Goal: Communication & Community: Answer question/provide support

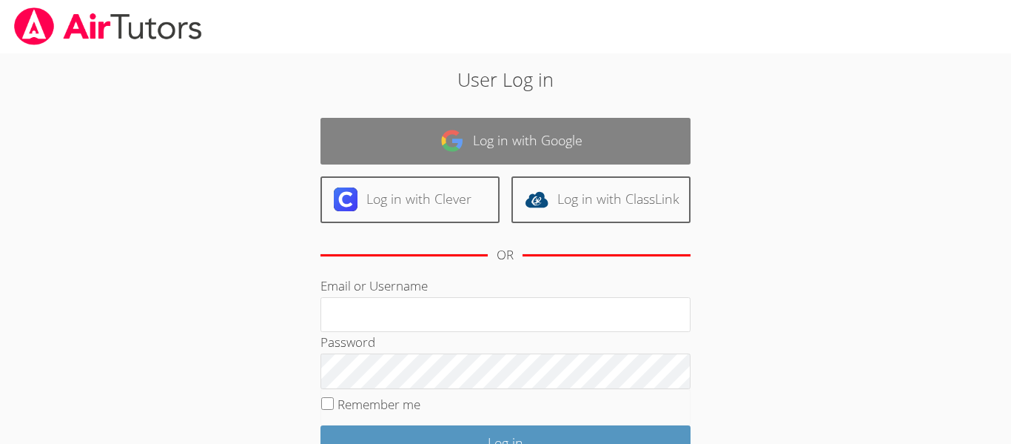
click at [427, 134] on link "Log in with Google" at bounding box center [506, 141] width 370 height 47
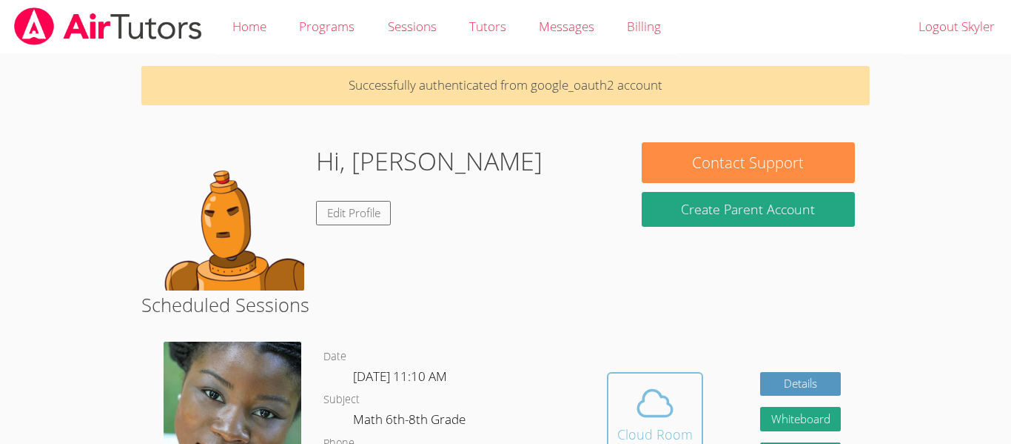
click at [618, 392] on span at bounding box center [656, 402] width 76 height 41
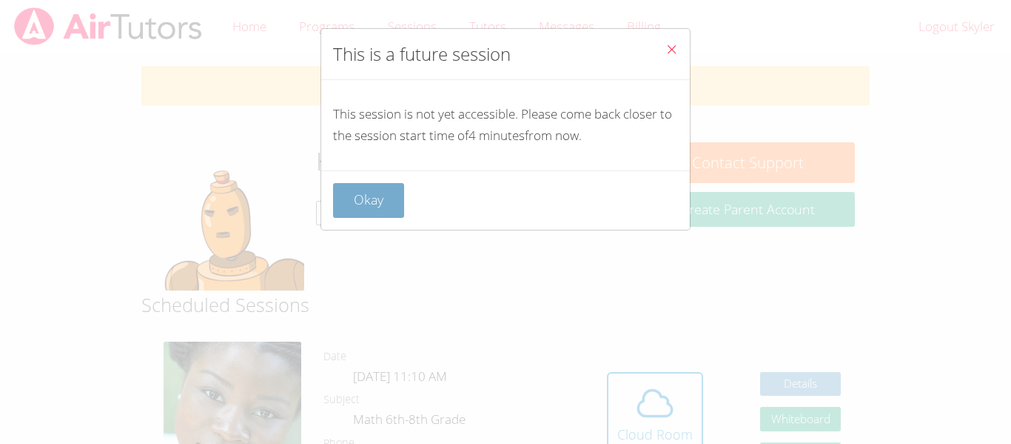
click at [337, 204] on button "Okay" at bounding box center [368, 200] width 71 height 35
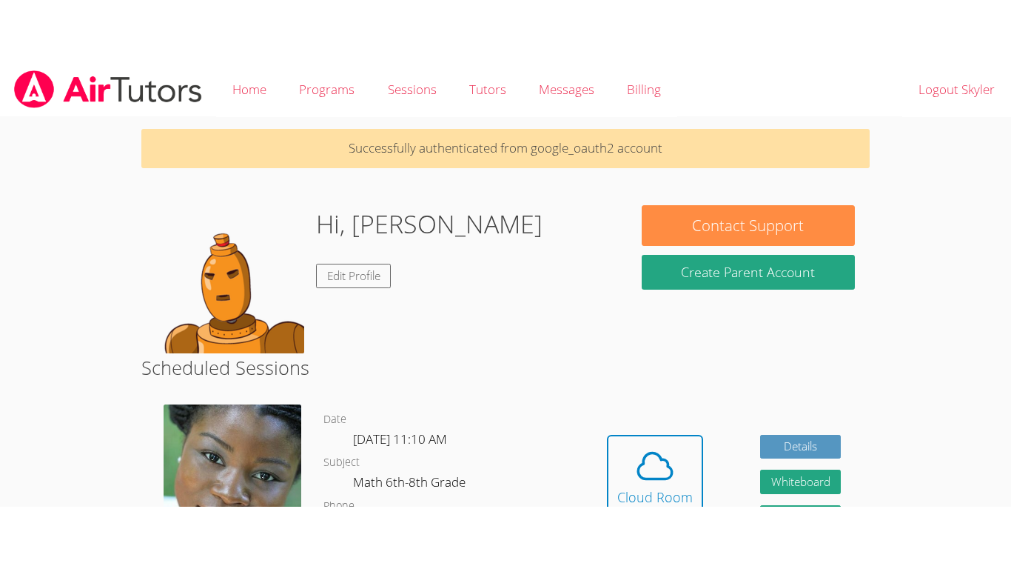
scroll to position [11, 0]
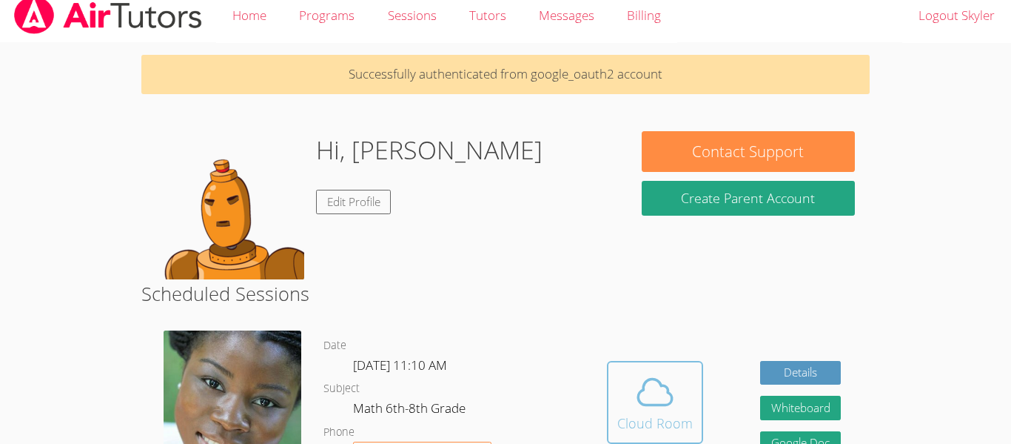
click at [608, 381] on button "Cloud Room" at bounding box center [655, 402] width 96 height 83
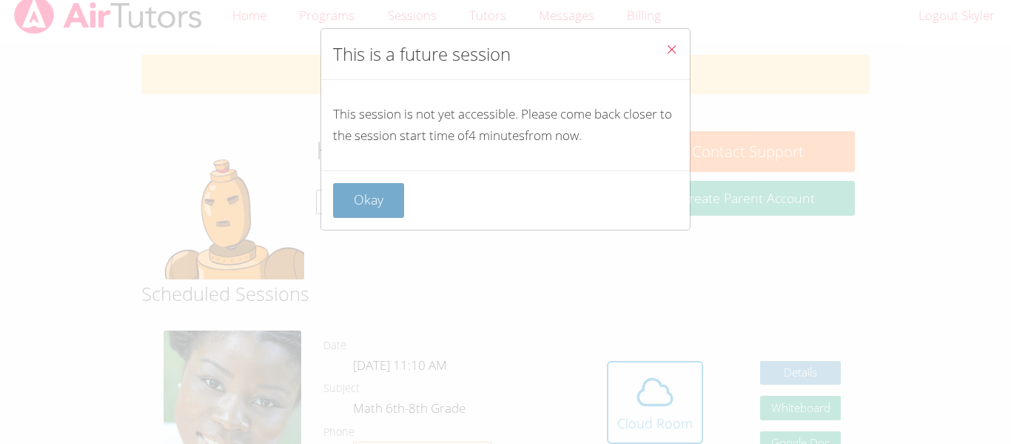
click at [348, 194] on button "Okay" at bounding box center [368, 200] width 71 height 35
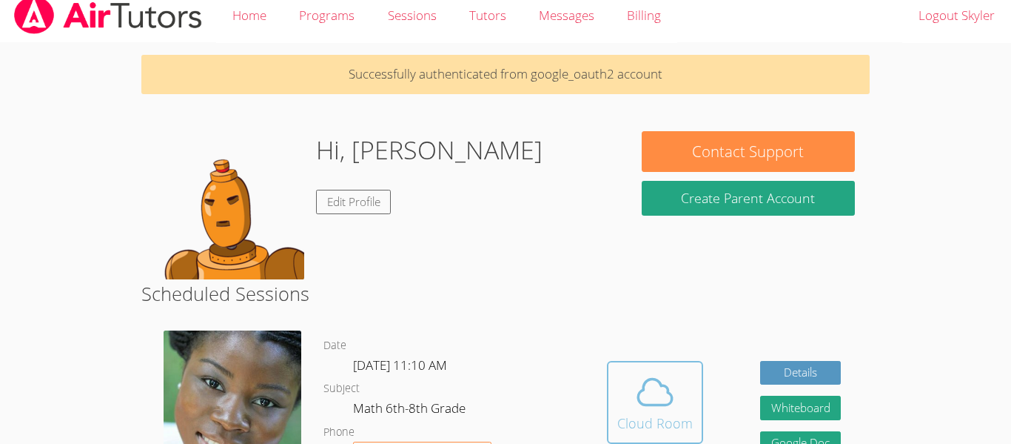
click at [623, 401] on span at bounding box center [656, 391] width 76 height 41
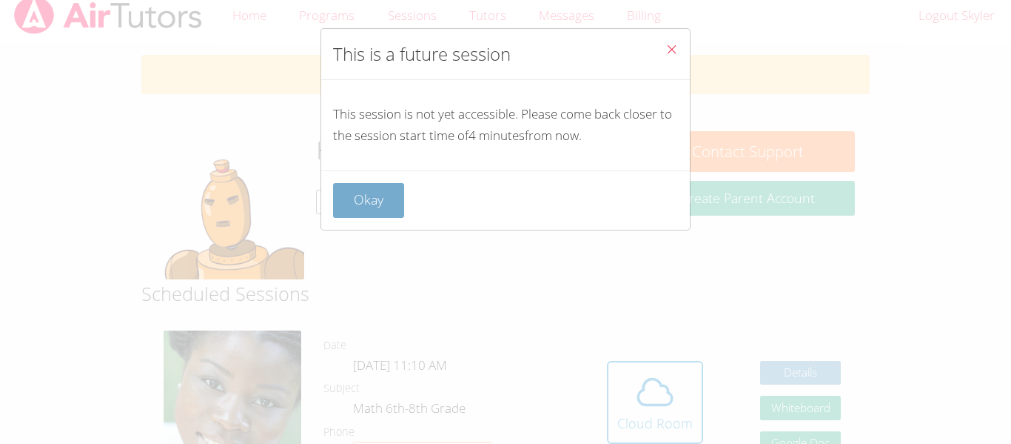
click at [374, 203] on button "Okay" at bounding box center [368, 200] width 71 height 35
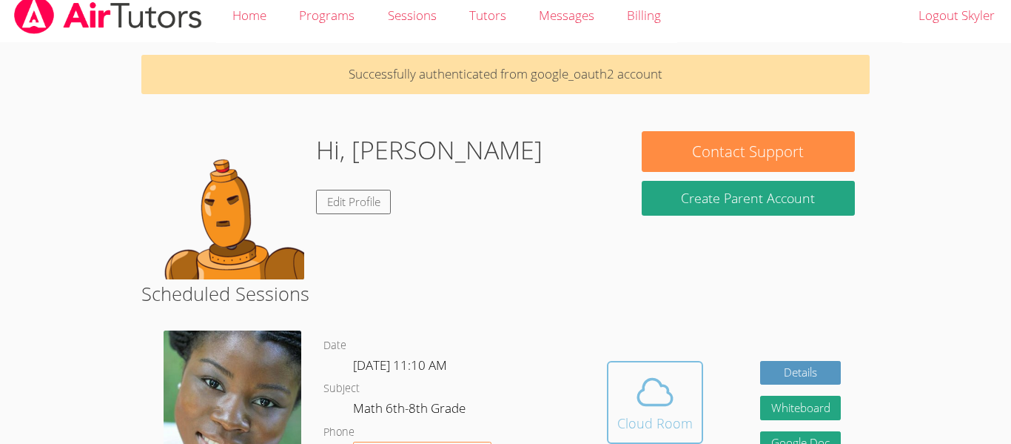
click at [638, 397] on icon at bounding box center [655, 391] width 34 height 26
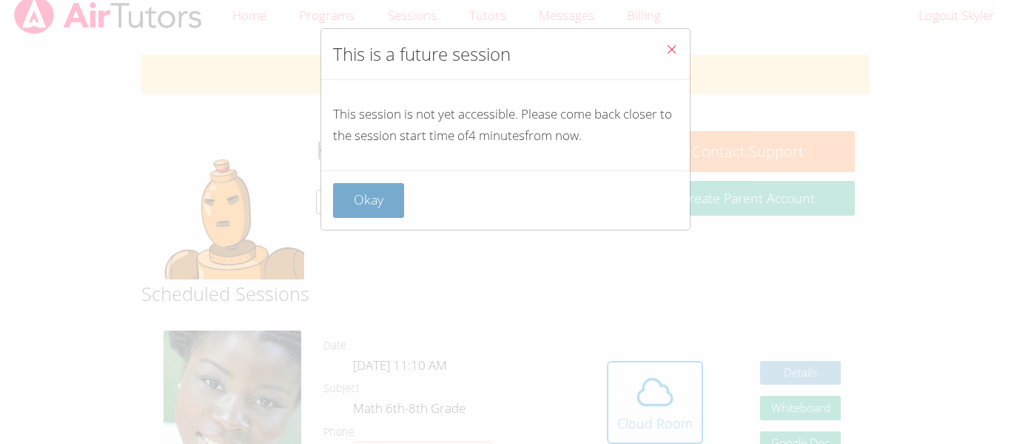
click at [357, 202] on button "Okay" at bounding box center [368, 200] width 71 height 35
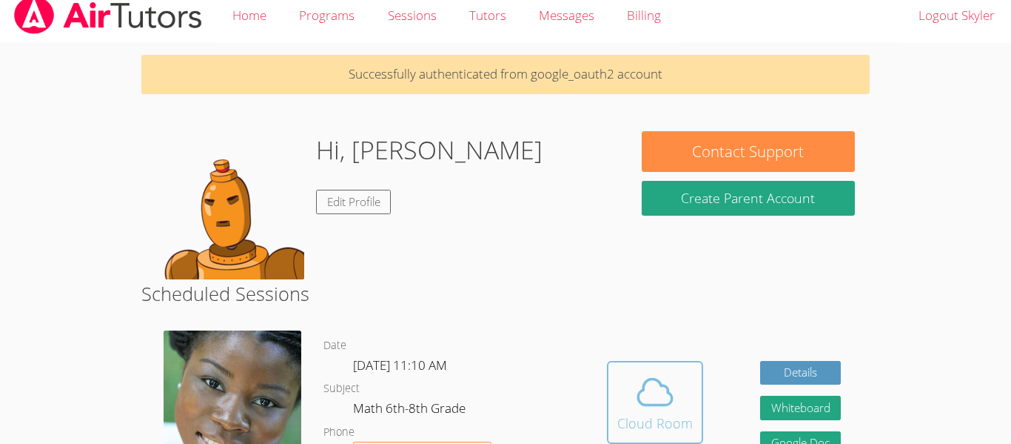
click at [655, 393] on icon at bounding box center [655, 391] width 41 height 41
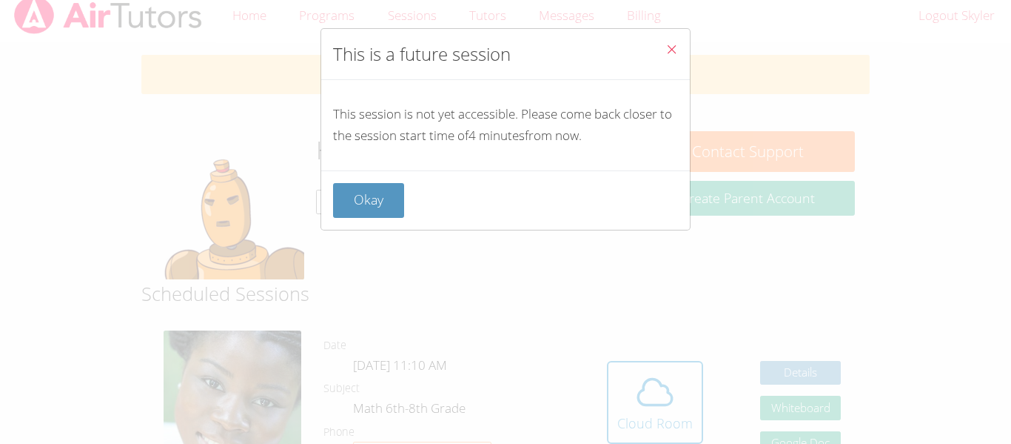
click at [424, 180] on div "Okay" at bounding box center [505, 199] width 369 height 59
click at [387, 195] on button "Okay" at bounding box center [368, 200] width 71 height 35
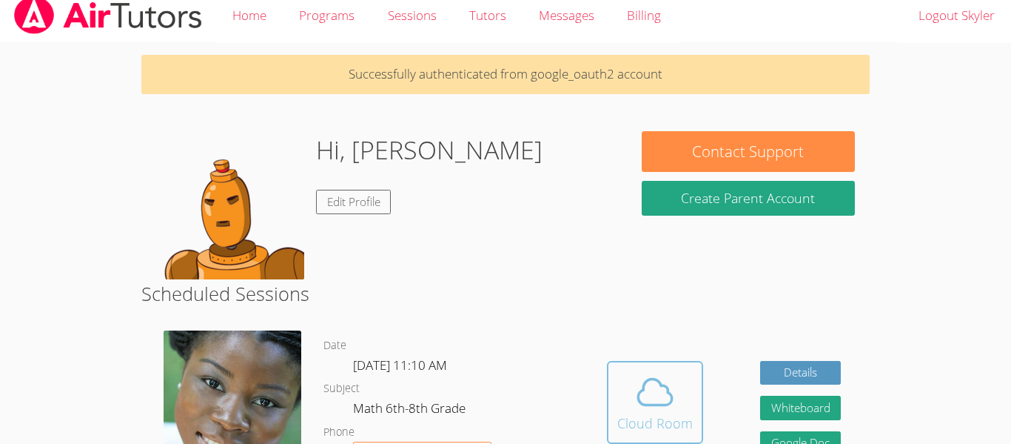
click at [648, 411] on icon at bounding box center [655, 391] width 41 height 41
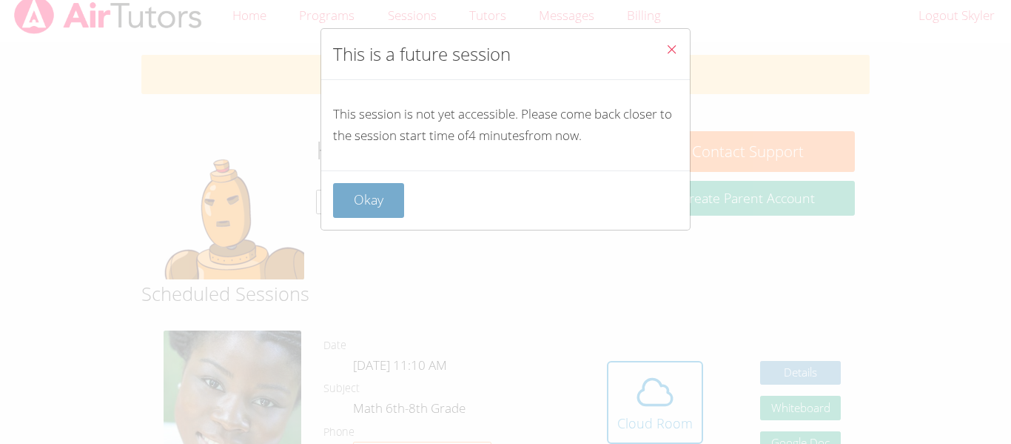
click at [337, 208] on button "Okay" at bounding box center [368, 200] width 71 height 35
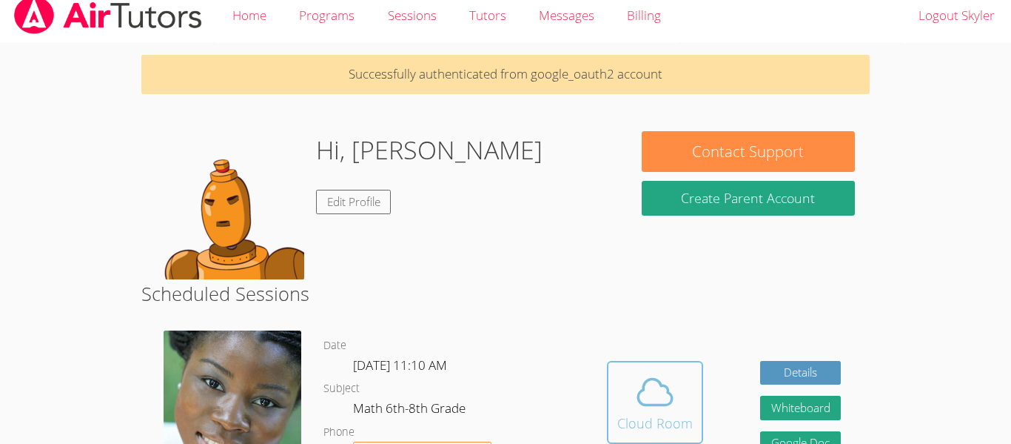
click at [640, 387] on icon at bounding box center [655, 391] width 41 height 41
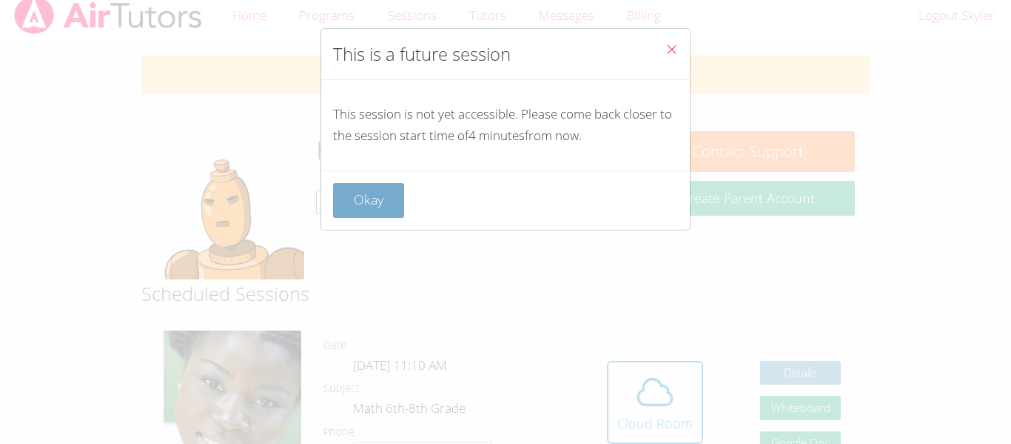
click at [365, 215] on button "Okay" at bounding box center [368, 200] width 71 height 35
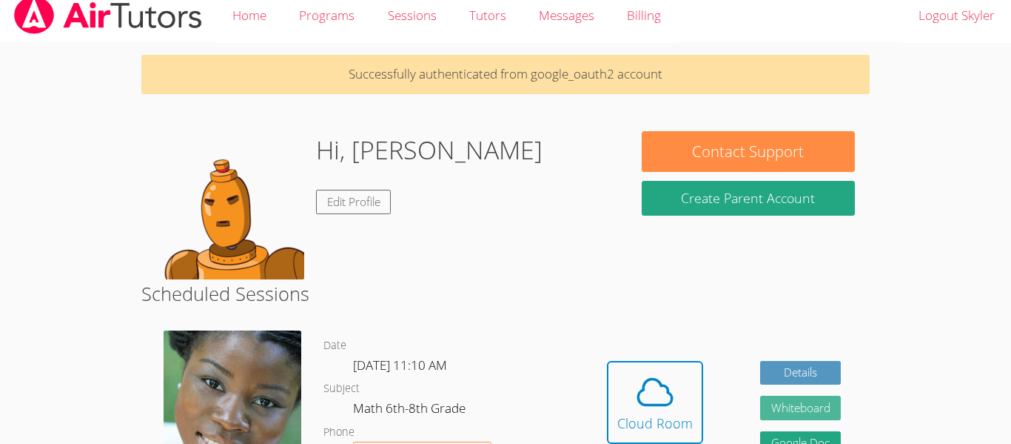
click at [778, 403] on button "Whiteboard" at bounding box center [800, 407] width 81 height 24
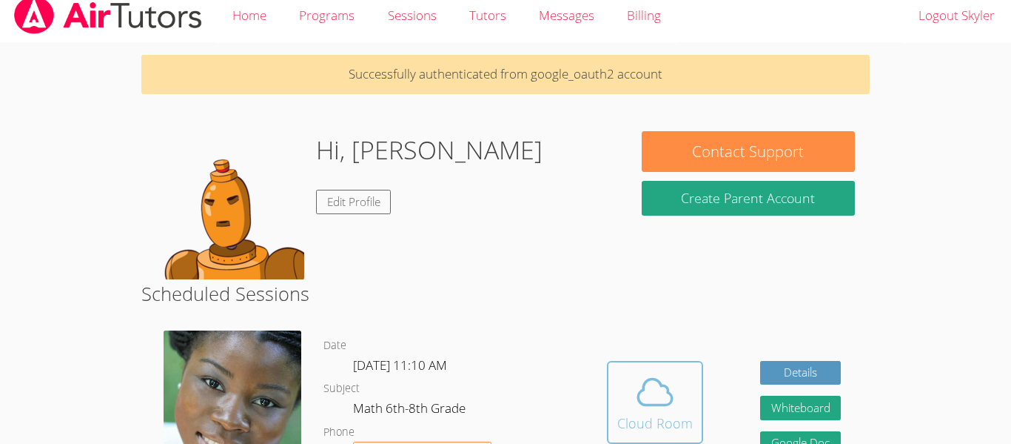
click at [642, 407] on icon at bounding box center [655, 391] width 41 height 41
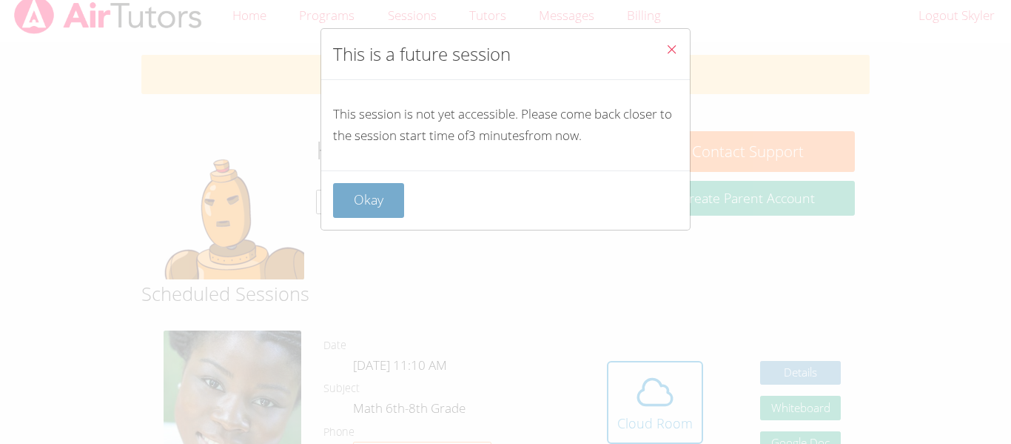
click at [381, 202] on button "Okay" at bounding box center [368, 200] width 71 height 35
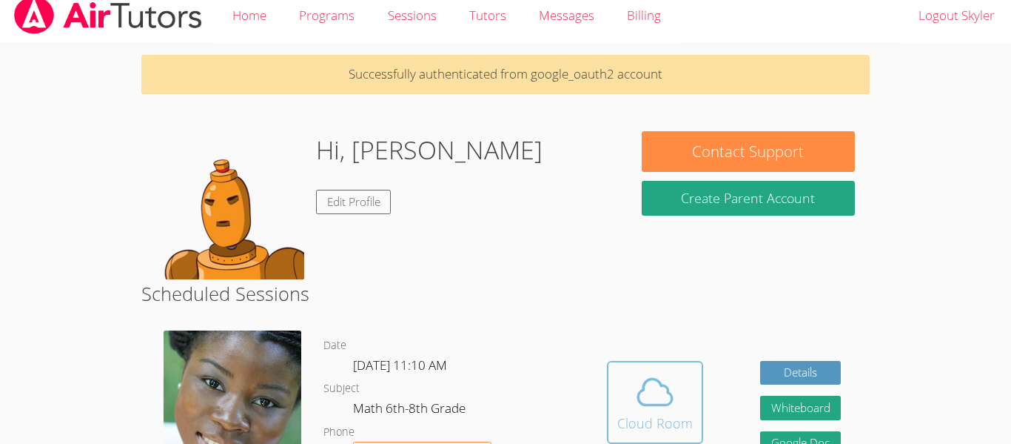
click at [617, 400] on button "Cloud Room" at bounding box center [655, 402] width 96 height 83
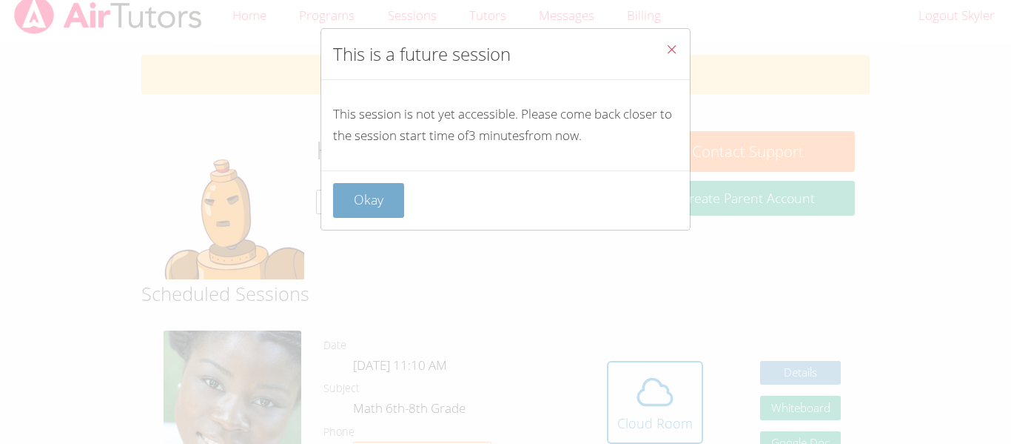
click at [355, 192] on button "Okay" at bounding box center [368, 200] width 71 height 35
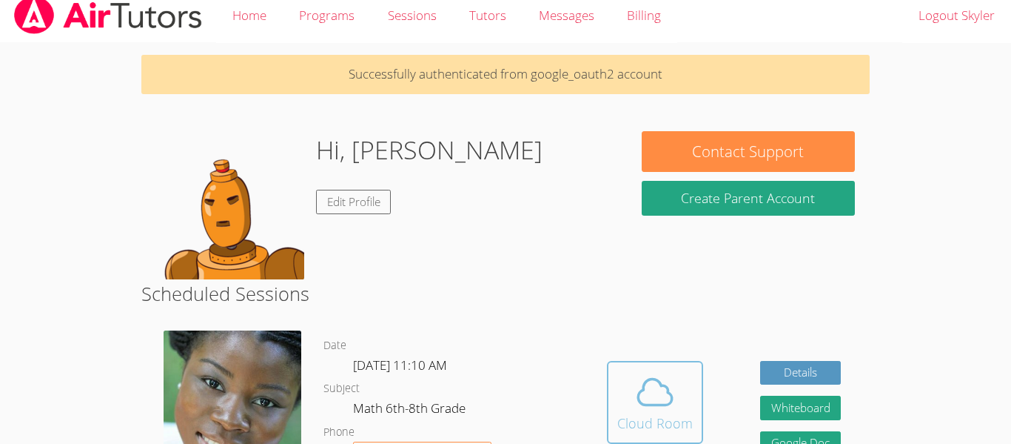
click at [659, 378] on icon at bounding box center [655, 391] width 41 height 41
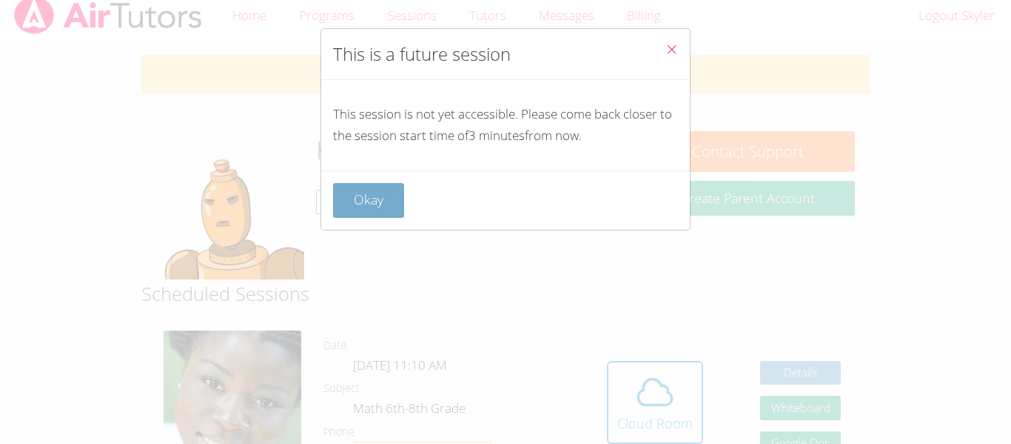
click at [379, 193] on button "Okay" at bounding box center [368, 200] width 71 height 35
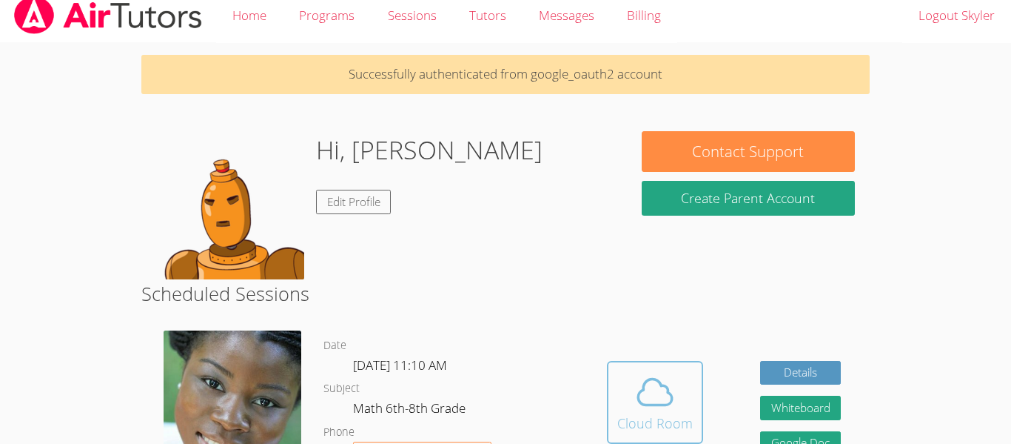
click at [655, 376] on icon at bounding box center [655, 391] width 41 height 41
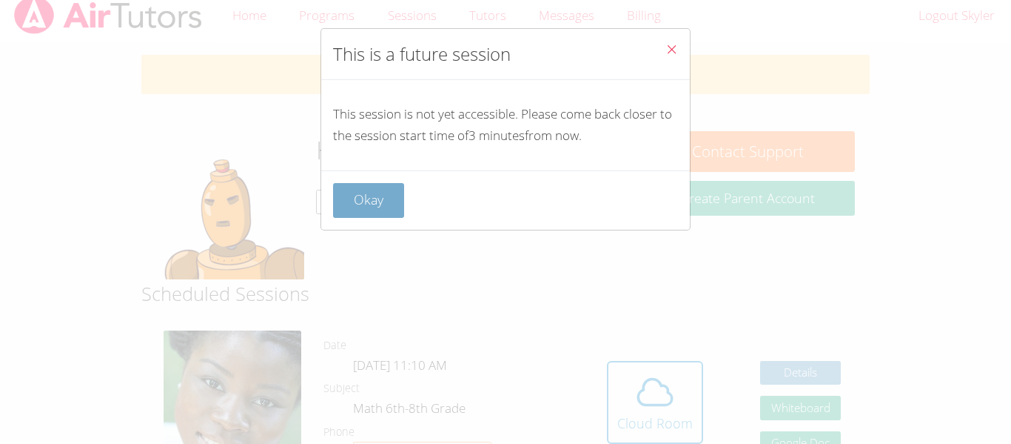
click at [392, 196] on button "Okay" at bounding box center [368, 200] width 71 height 35
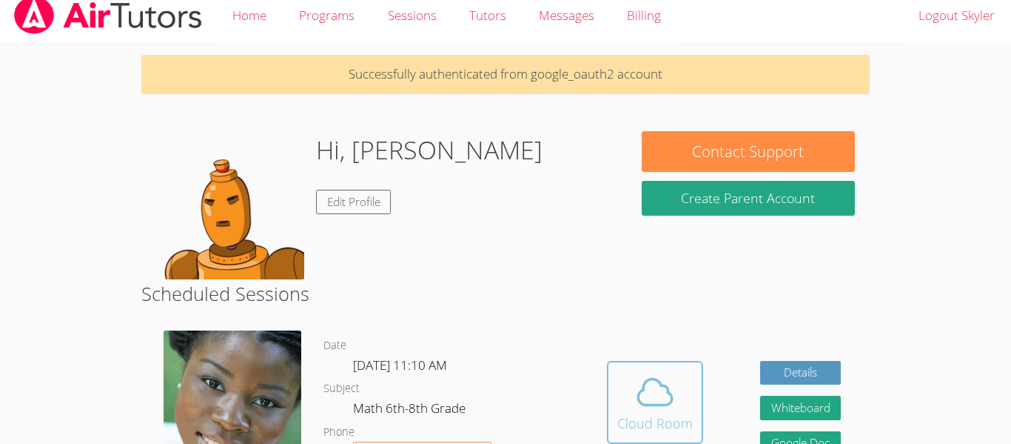
click at [665, 367] on button "Cloud Room" at bounding box center [655, 402] width 96 height 83
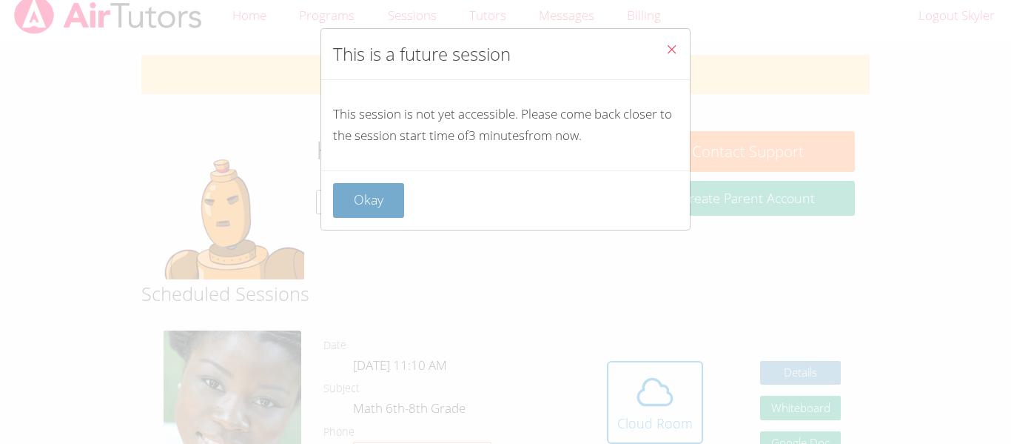
click at [371, 206] on button "Okay" at bounding box center [368, 200] width 71 height 35
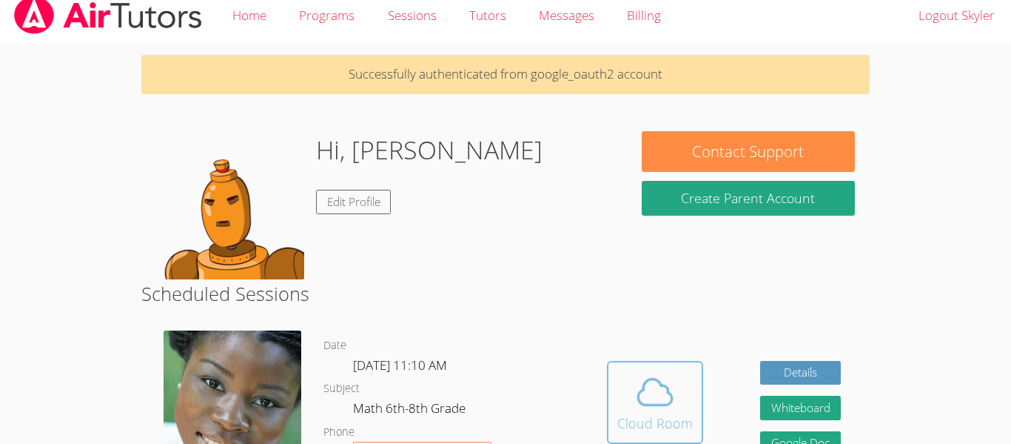
click at [635, 373] on icon at bounding box center [655, 391] width 41 height 41
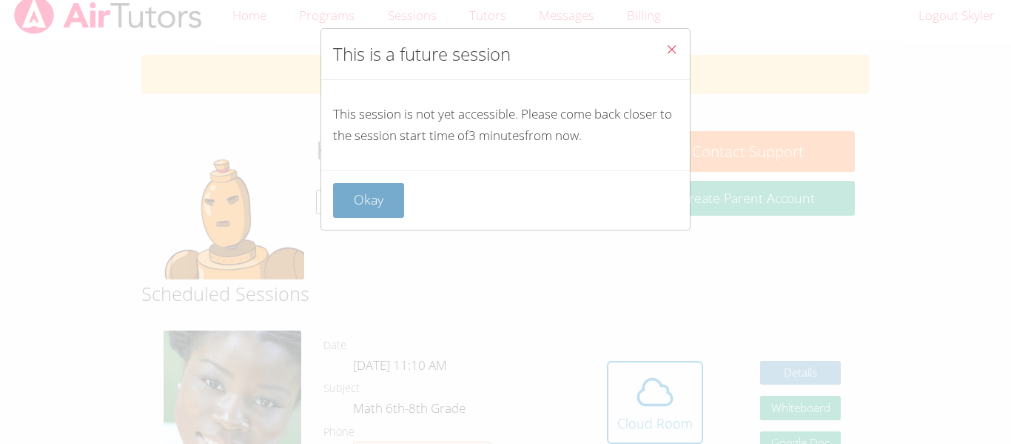
click at [358, 210] on button "Okay" at bounding box center [368, 200] width 71 height 35
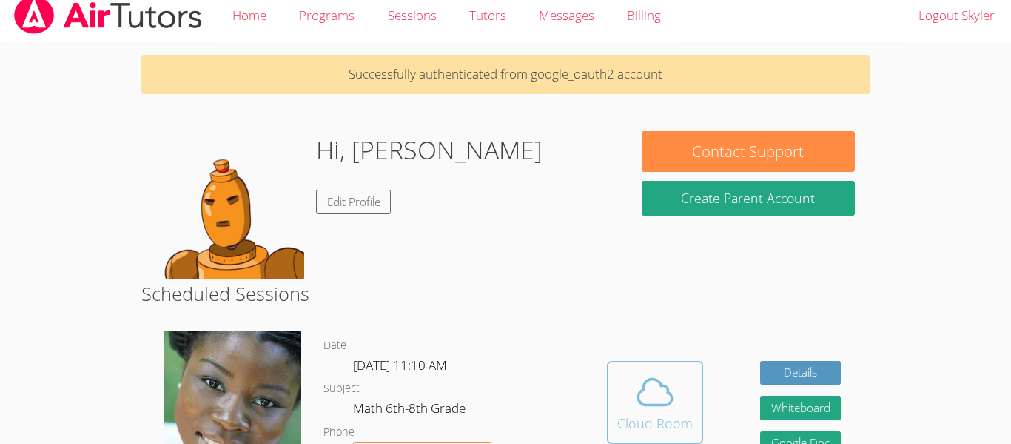
click at [651, 375] on icon at bounding box center [655, 391] width 41 height 41
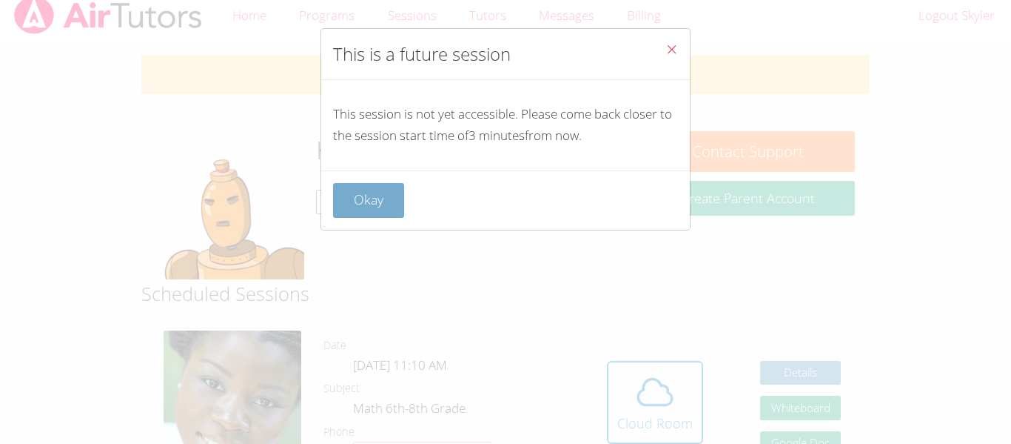
click at [380, 204] on button "Okay" at bounding box center [368, 200] width 71 height 35
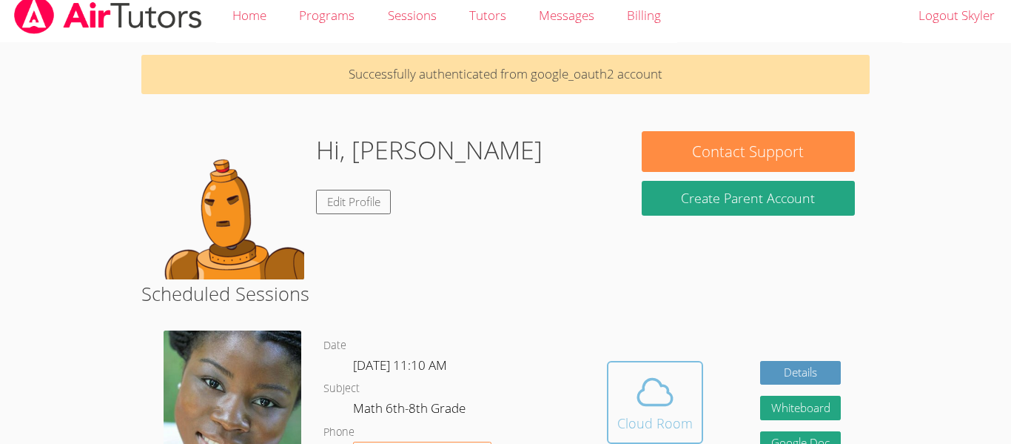
click at [621, 378] on span at bounding box center [656, 391] width 76 height 41
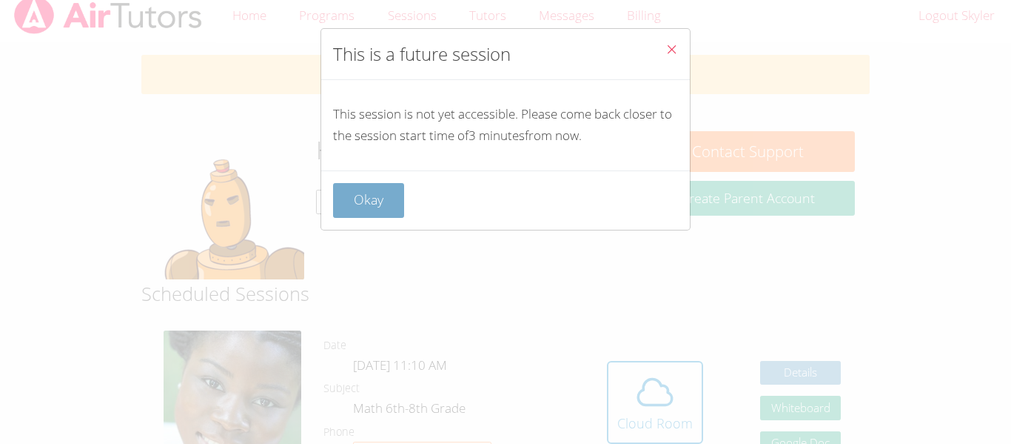
click at [362, 203] on button "Okay" at bounding box center [368, 200] width 71 height 35
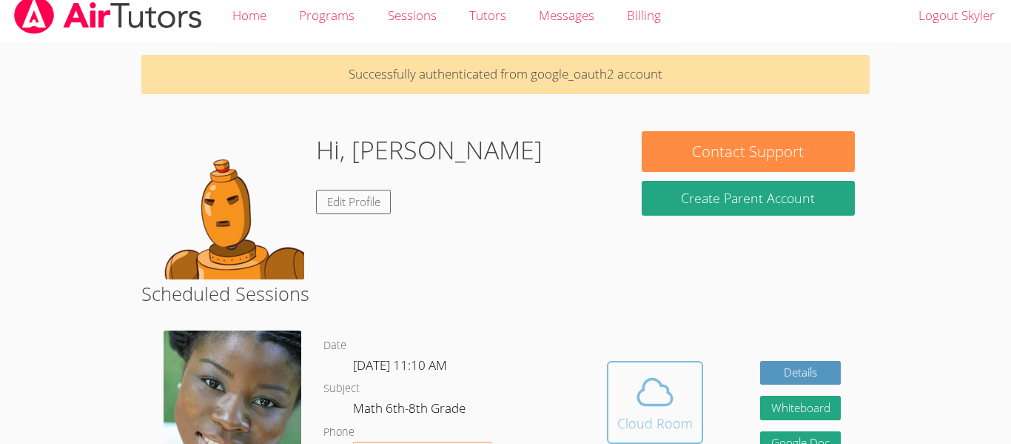
click at [649, 404] on icon at bounding box center [655, 391] width 34 height 26
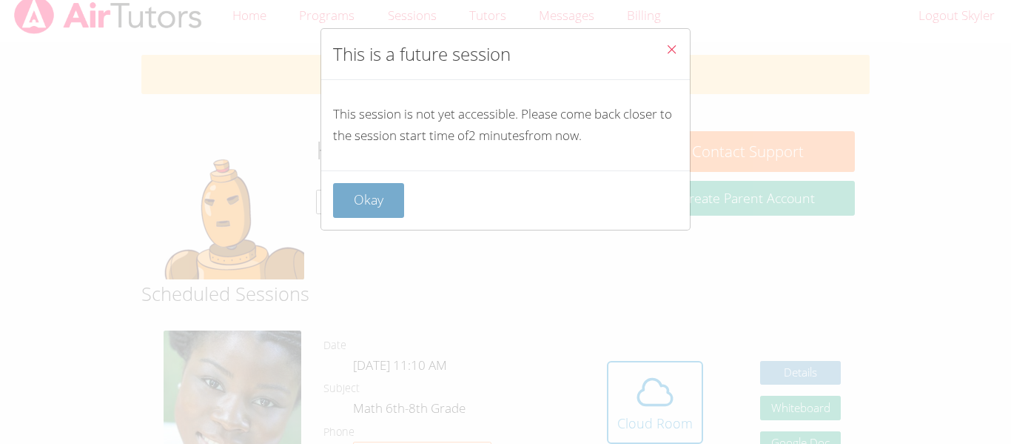
click at [376, 183] on button "Okay" at bounding box center [368, 200] width 71 height 35
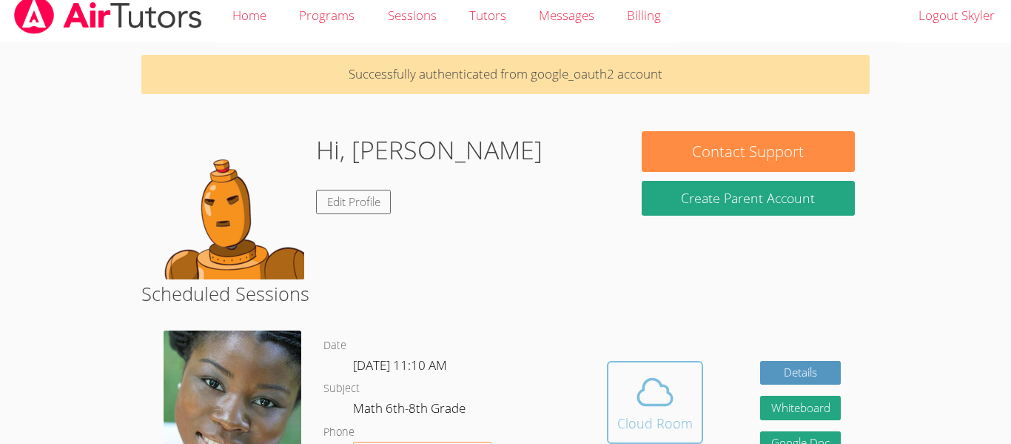
click at [665, 434] on button "Cloud Room" at bounding box center [655, 402] width 96 height 83
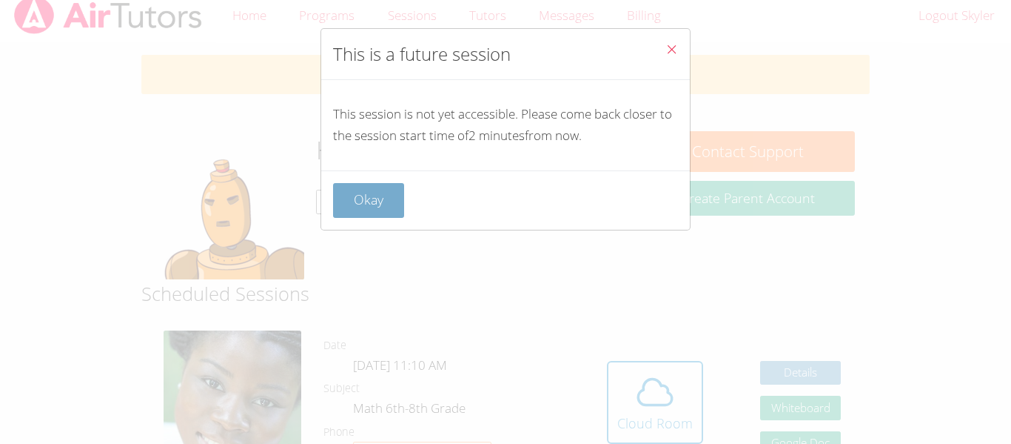
click at [346, 195] on button "Okay" at bounding box center [368, 200] width 71 height 35
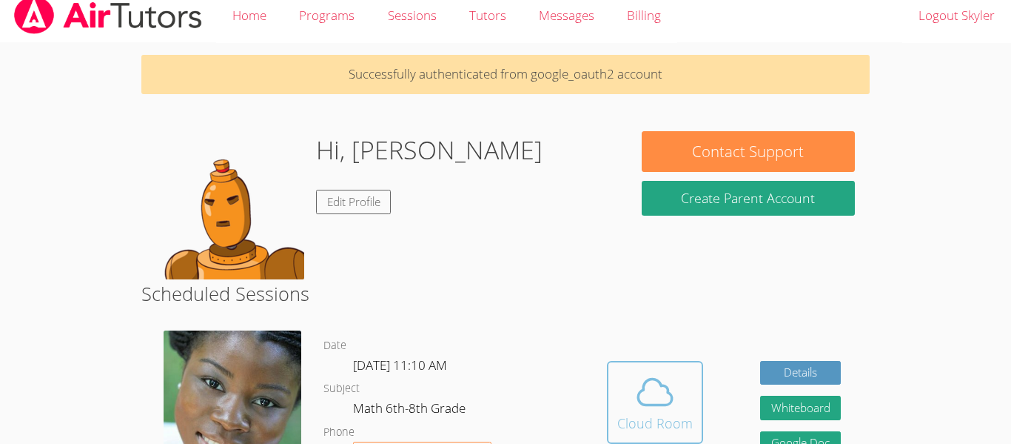
click at [660, 394] on icon at bounding box center [655, 391] width 41 height 41
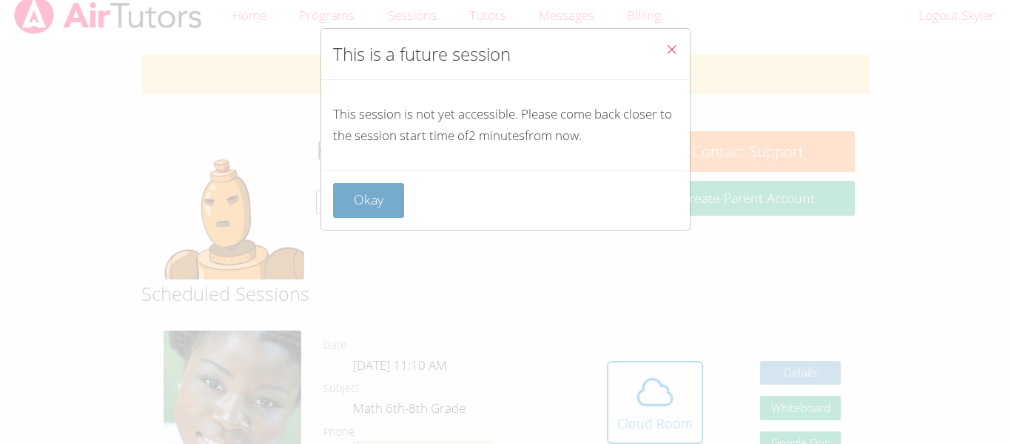
click at [379, 193] on button "Okay" at bounding box center [368, 200] width 71 height 35
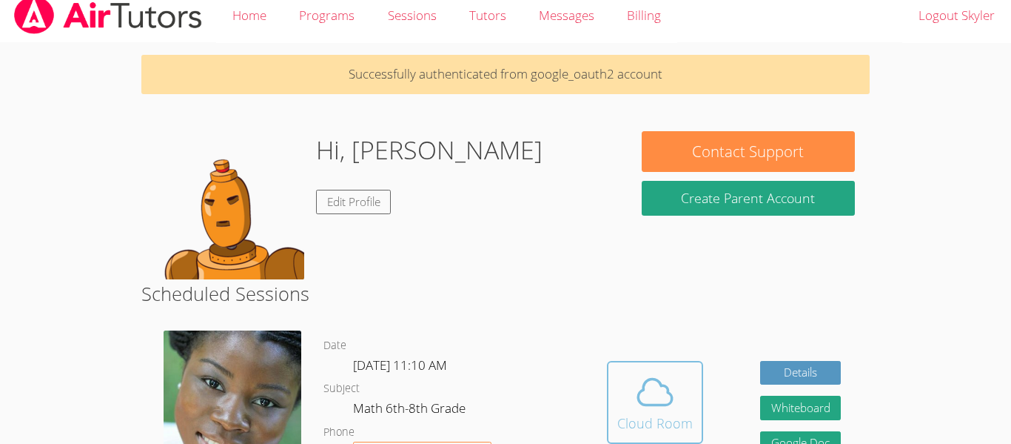
click at [647, 384] on icon at bounding box center [655, 391] width 41 height 41
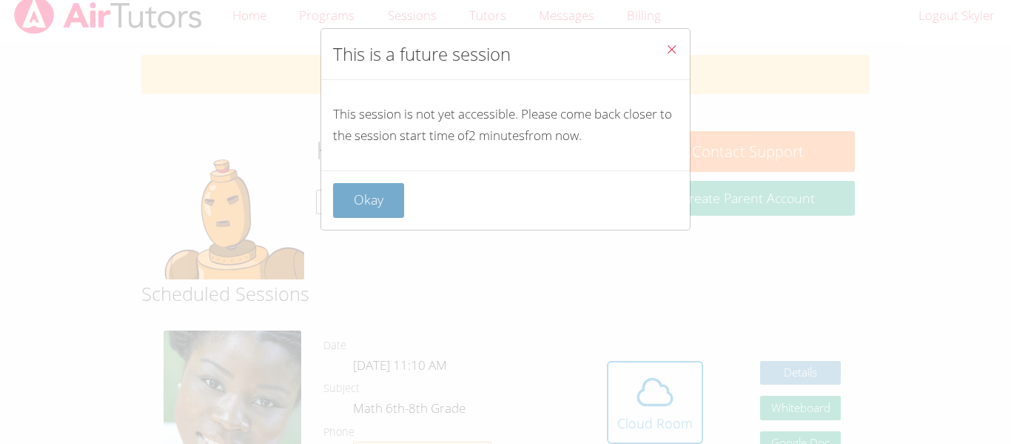
click at [358, 195] on button "Okay" at bounding box center [368, 200] width 71 height 35
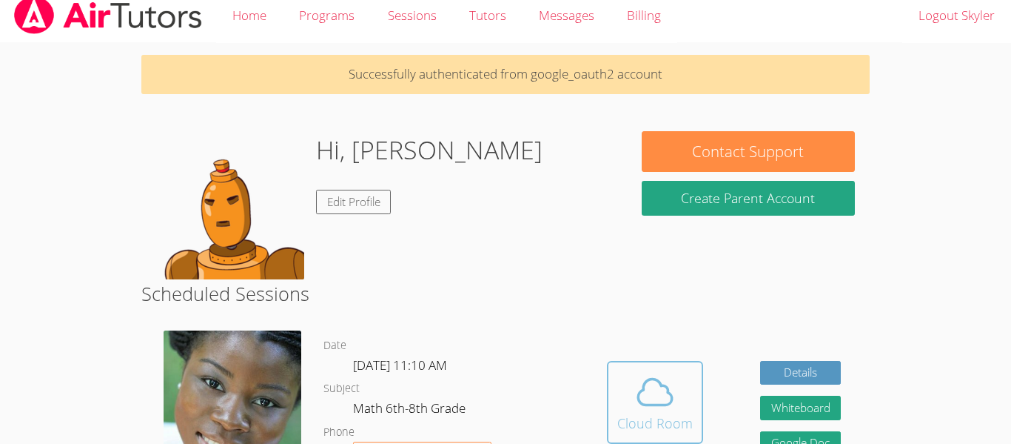
click at [660, 404] on icon at bounding box center [655, 391] width 34 height 26
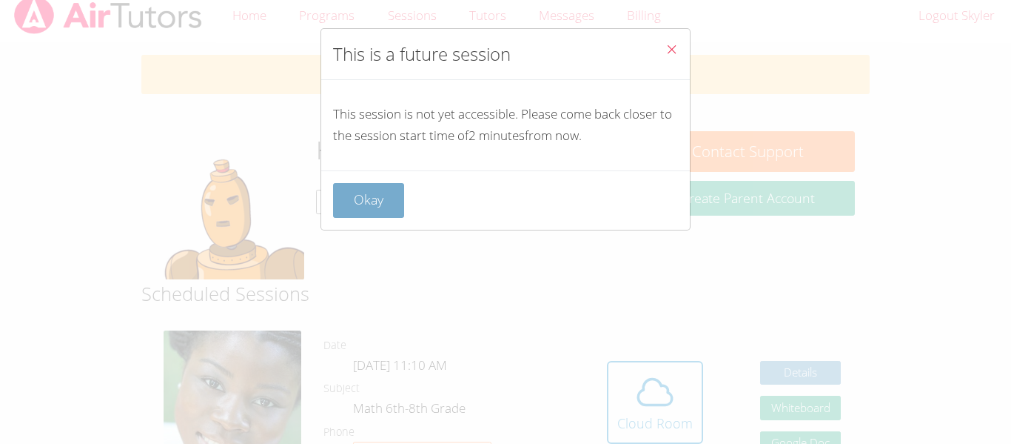
click at [369, 187] on button "Okay" at bounding box center [368, 200] width 71 height 35
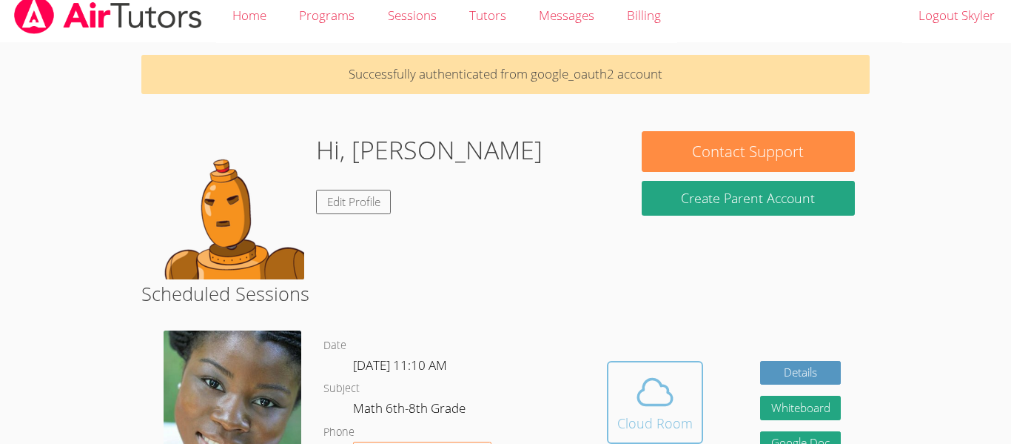
click at [635, 393] on icon at bounding box center [655, 391] width 41 height 41
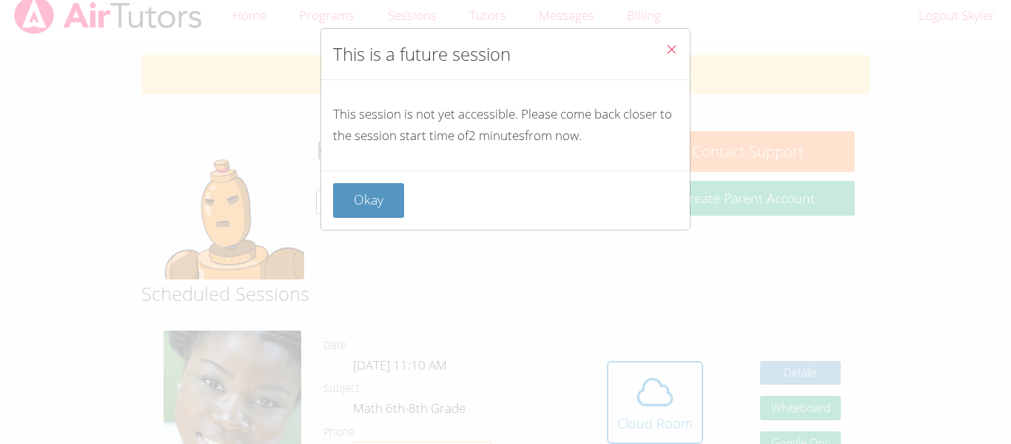
click at [385, 222] on div "Okay" at bounding box center [505, 199] width 369 height 59
click at [386, 205] on button "Okay" at bounding box center [368, 200] width 71 height 35
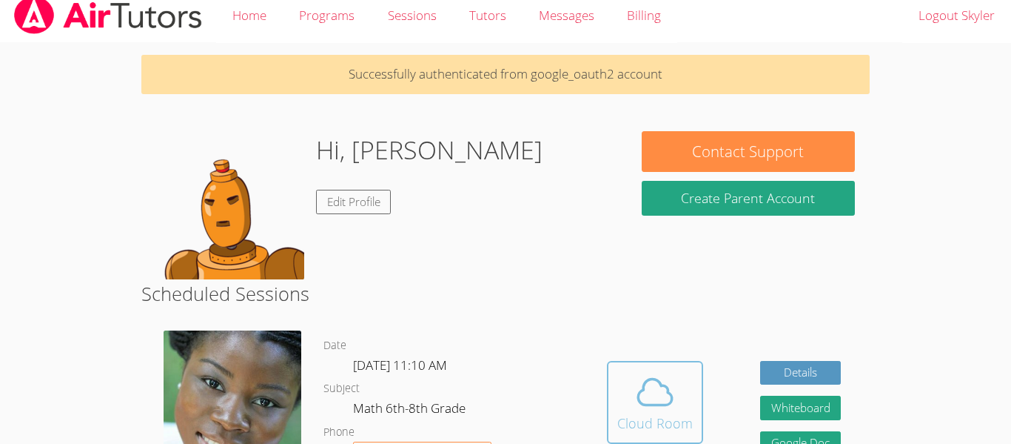
click at [610, 365] on button "Cloud Room" at bounding box center [655, 402] width 96 height 83
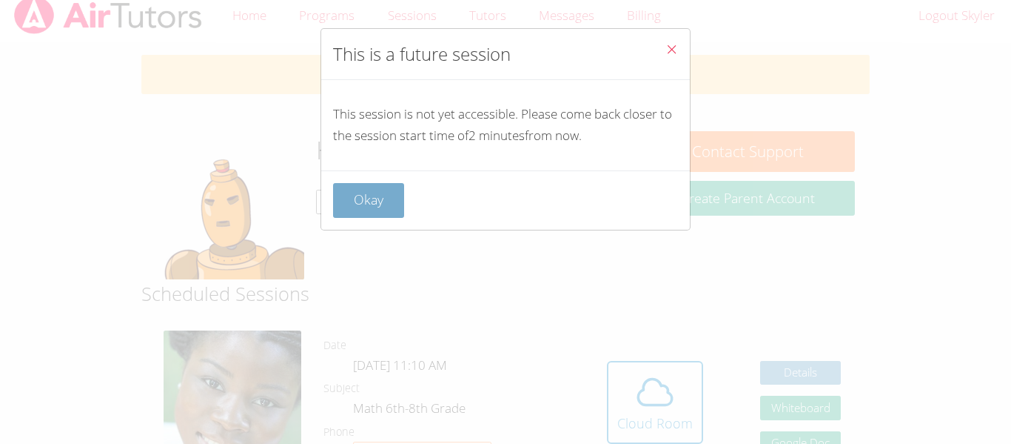
click at [369, 191] on button "Okay" at bounding box center [368, 200] width 71 height 35
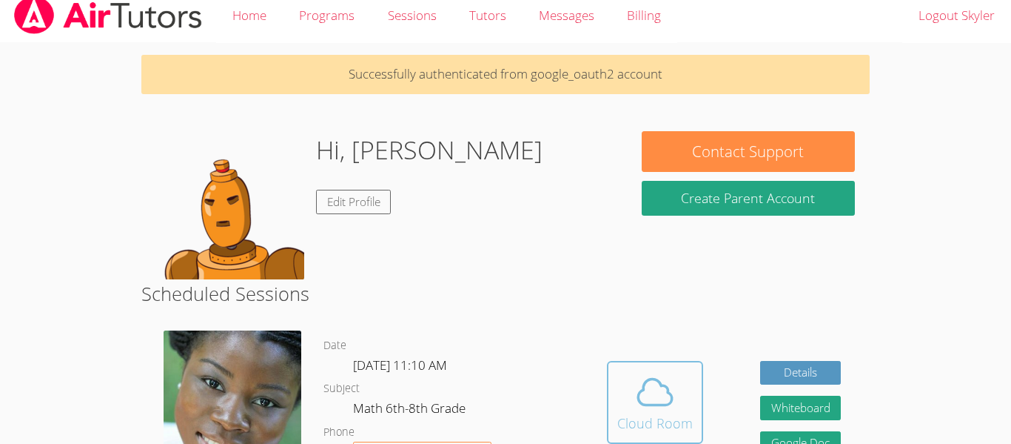
click at [645, 377] on icon at bounding box center [655, 391] width 41 height 41
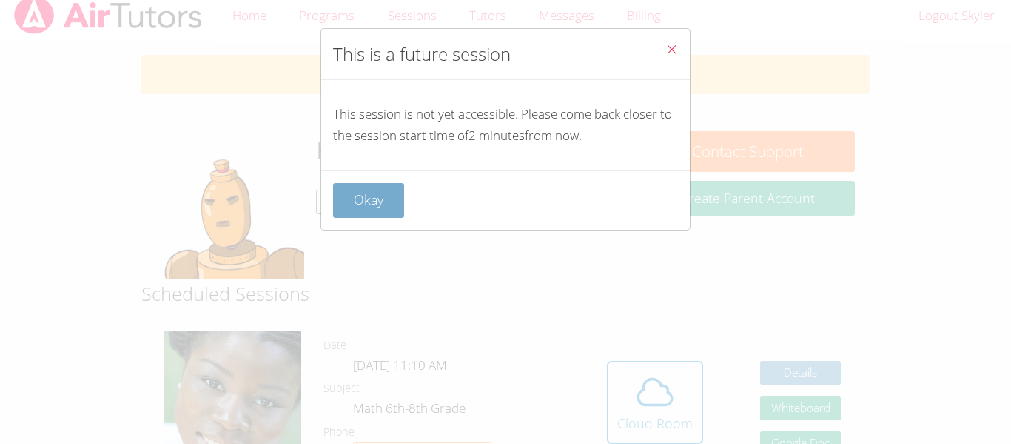
click at [372, 212] on button "Okay" at bounding box center [368, 200] width 71 height 35
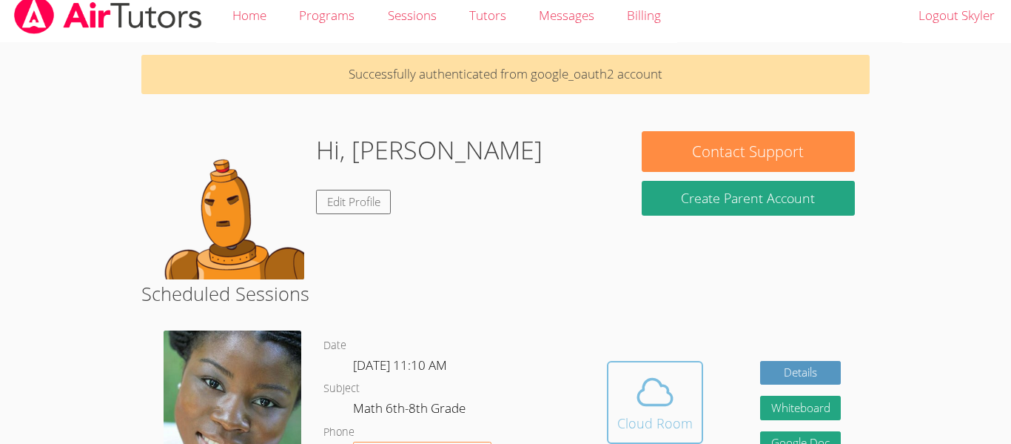
click at [649, 411] on icon at bounding box center [655, 391] width 41 height 41
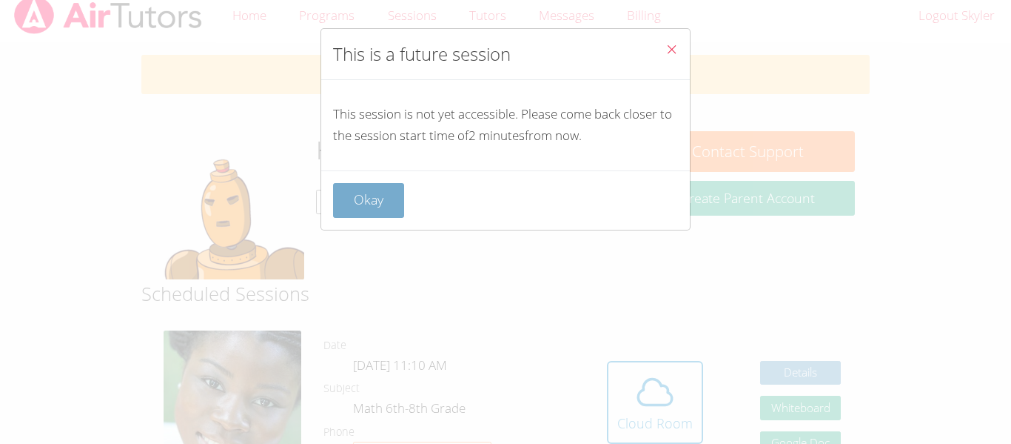
click at [343, 194] on button "Okay" at bounding box center [368, 200] width 71 height 35
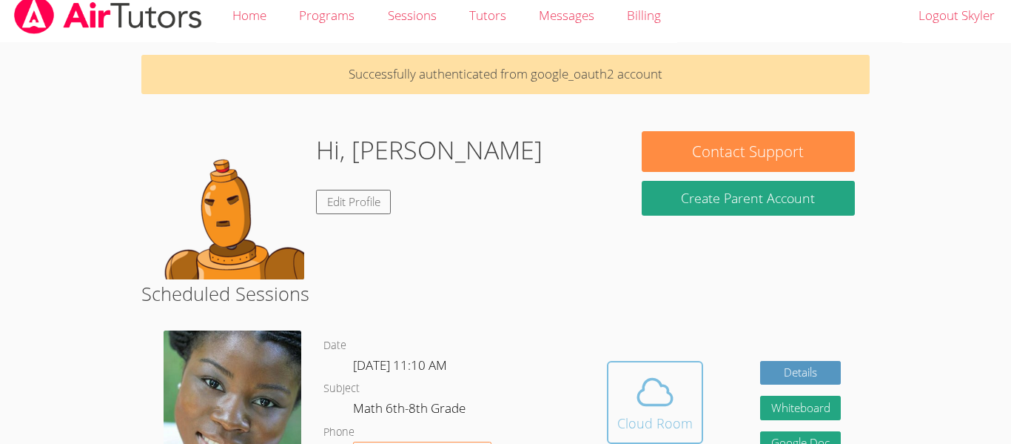
click at [685, 400] on span at bounding box center [656, 391] width 76 height 41
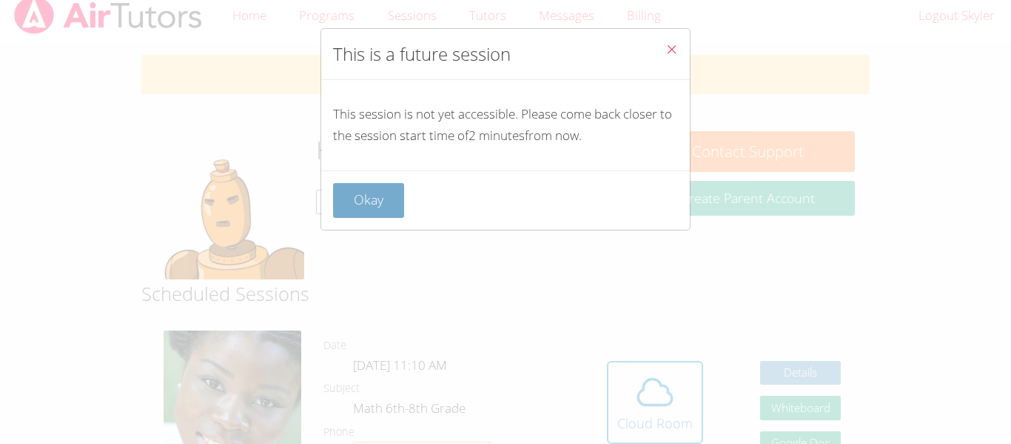
click at [389, 206] on button "Okay" at bounding box center [368, 200] width 71 height 35
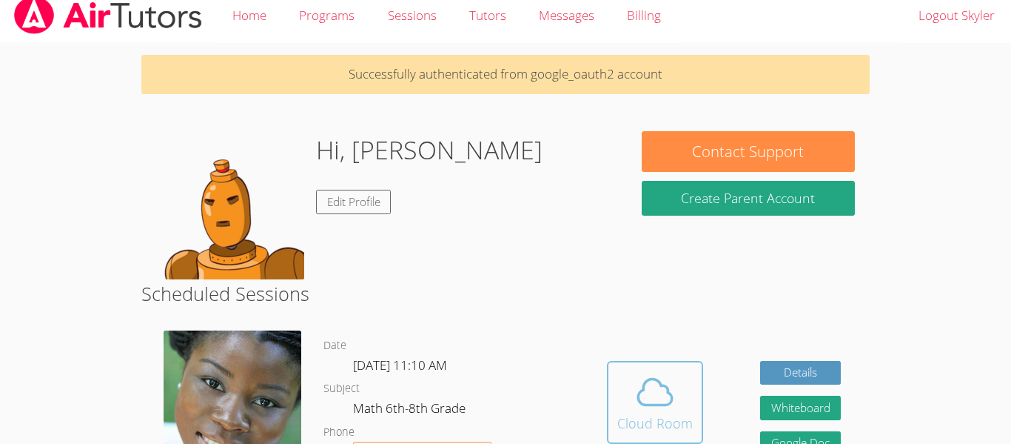
click at [681, 397] on span at bounding box center [656, 391] width 76 height 41
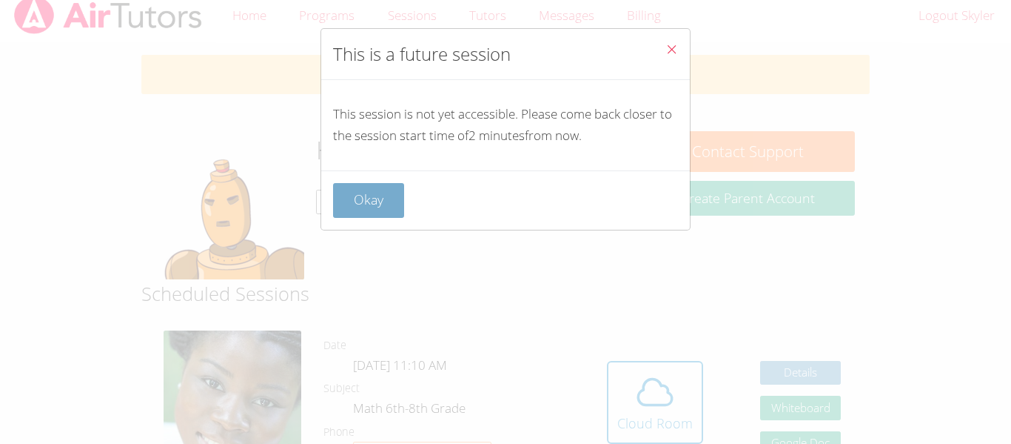
click at [394, 188] on button "Okay" at bounding box center [368, 200] width 71 height 35
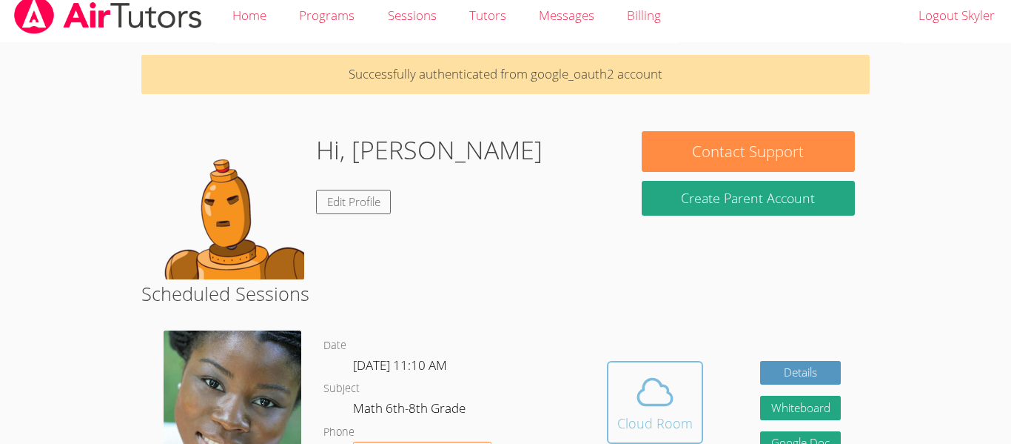
click at [635, 385] on icon at bounding box center [655, 391] width 41 height 41
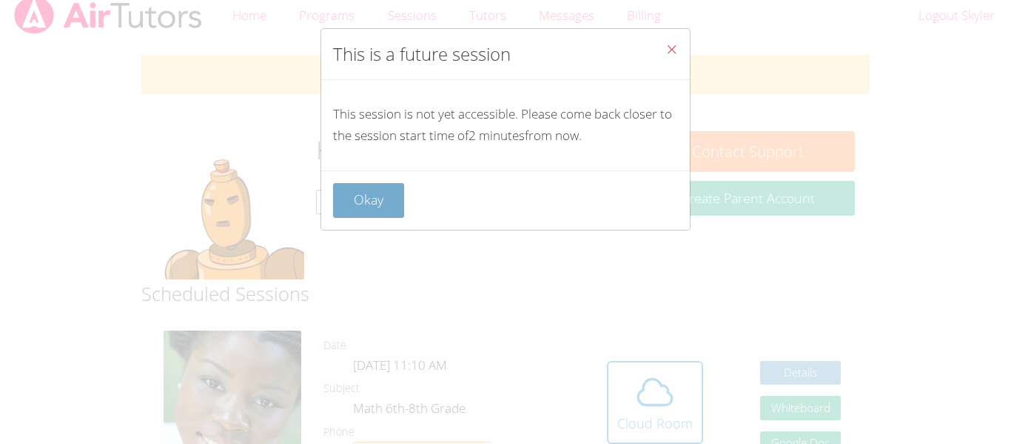
click at [353, 198] on button "Okay" at bounding box center [368, 200] width 71 height 35
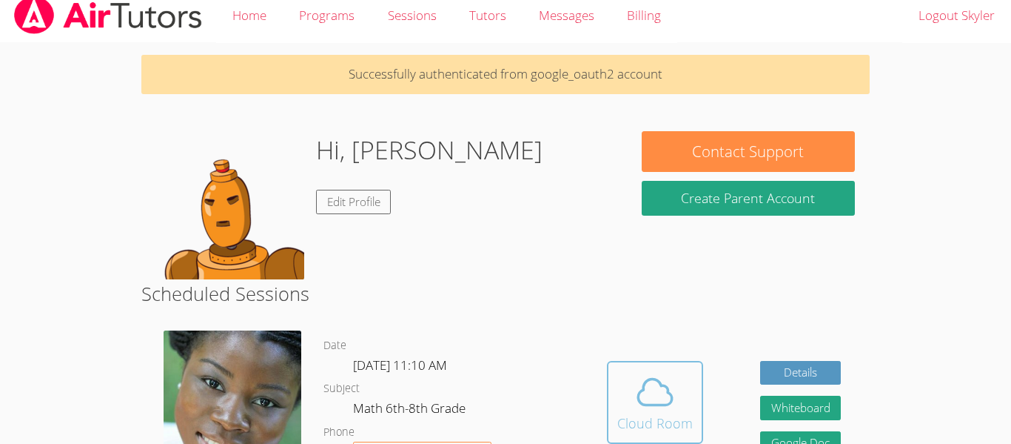
click at [616, 375] on button "Cloud Room" at bounding box center [655, 402] width 96 height 83
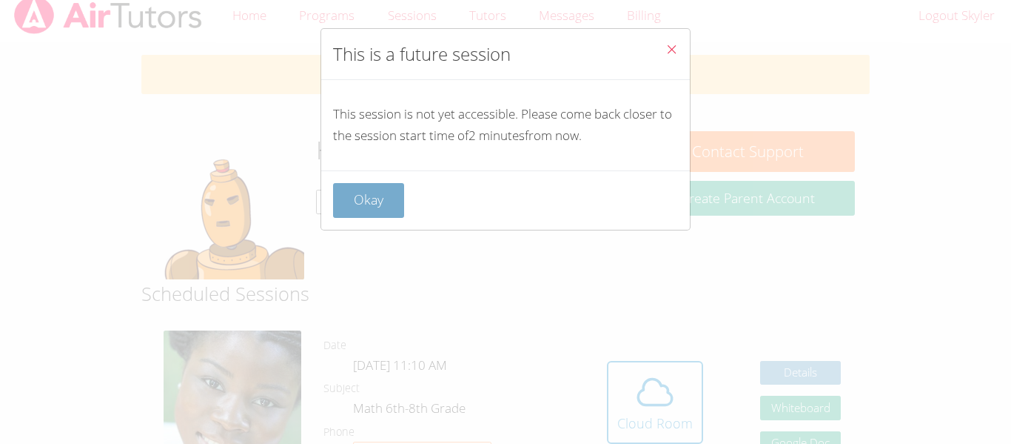
click at [365, 187] on button "Okay" at bounding box center [368, 200] width 71 height 35
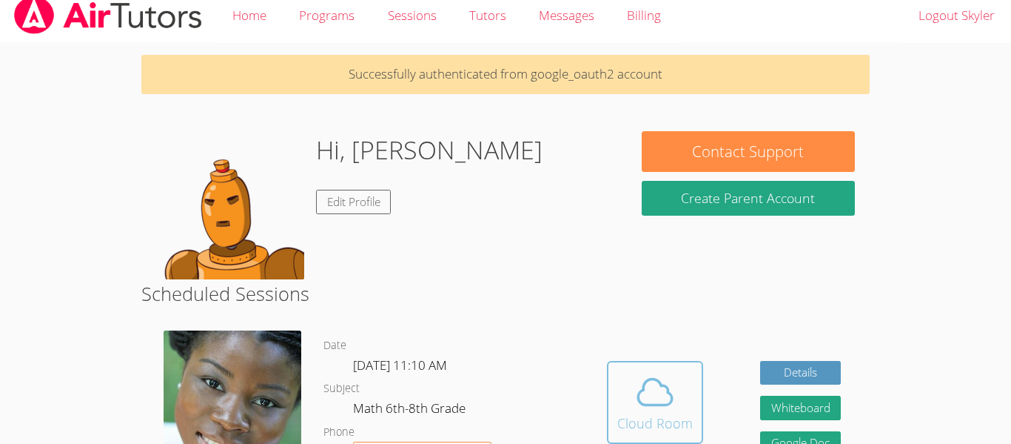
click at [664, 419] on div "Cloud Room" at bounding box center [656, 422] width 76 height 21
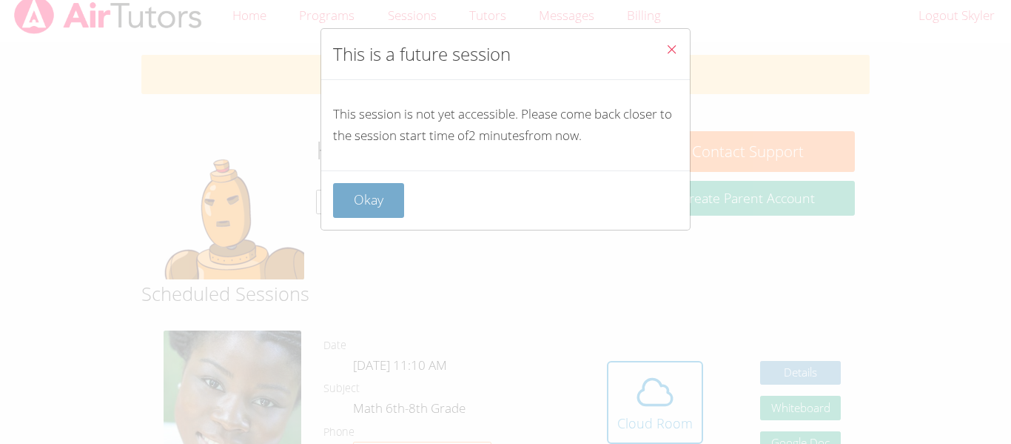
click at [398, 201] on button "Okay" at bounding box center [368, 200] width 71 height 35
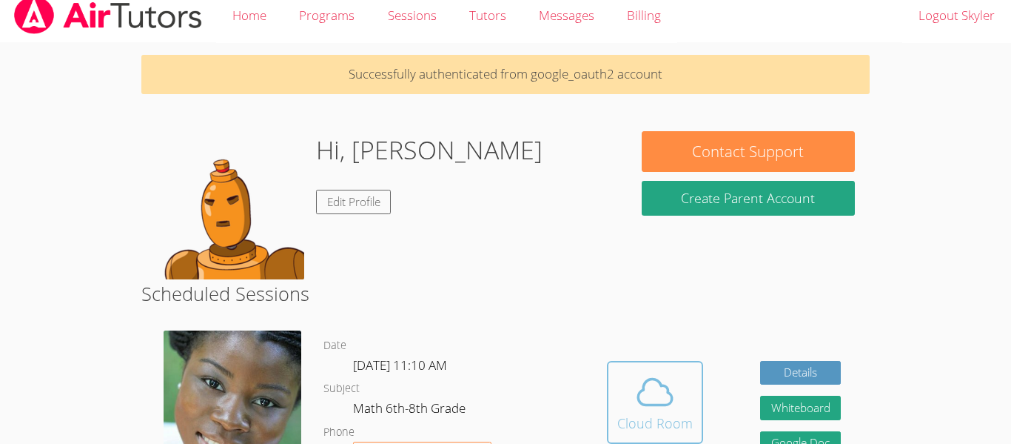
click at [680, 418] on div "Cloud Room" at bounding box center [656, 422] width 76 height 21
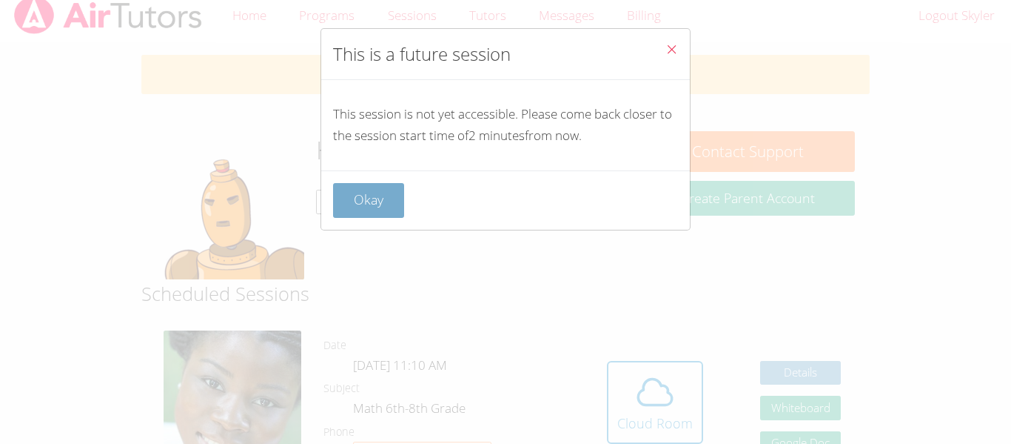
click at [382, 196] on button "Okay" at bounding box center [368, 200] width 71 height 35
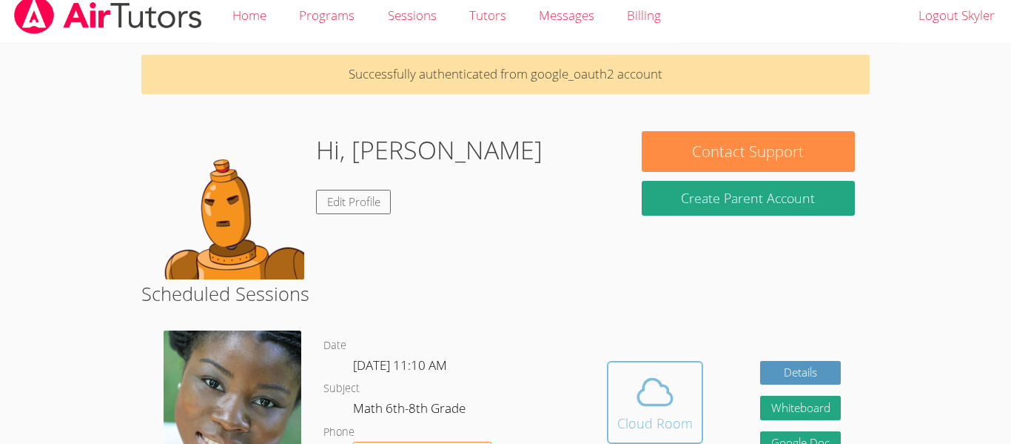
click at [640, 392] on icon at bounding box center [655, 391] width 34 height 26
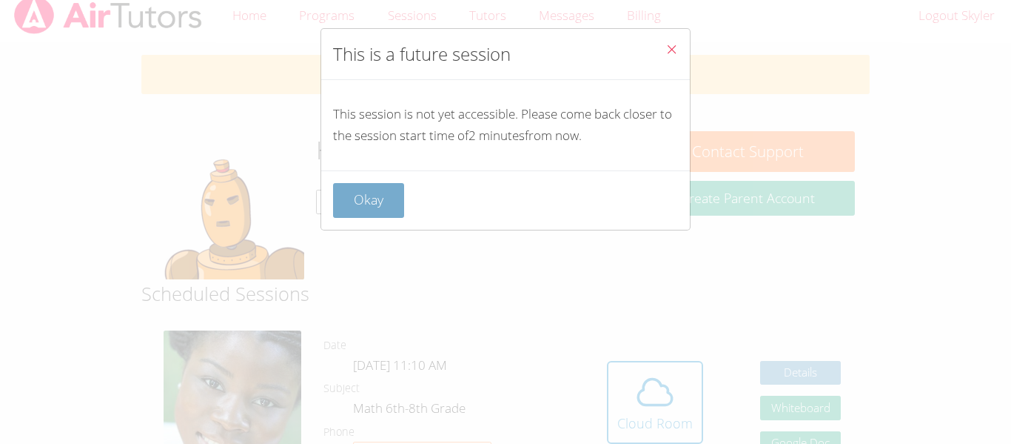
click at [378, 195] on button "Okay" at bounding box center [368, 200] width 71 height 35
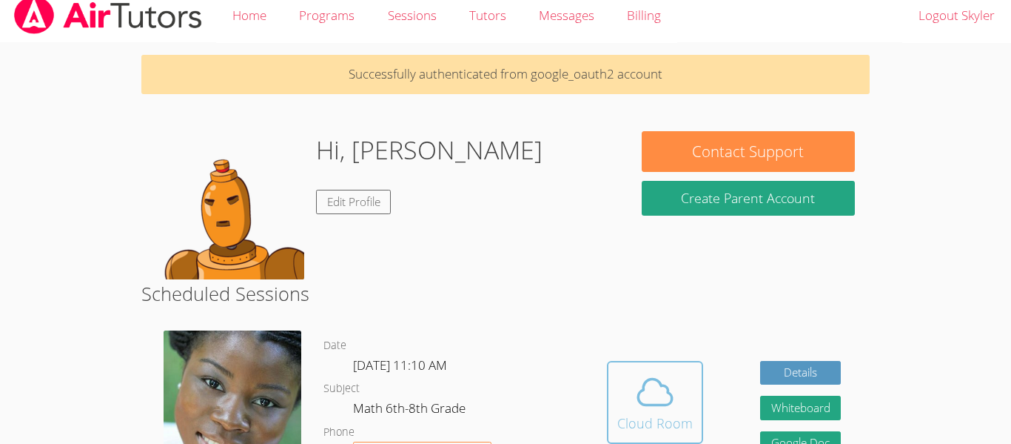
click at [649, 404] on icon at bounding box center [655, 391] width 34 height 26
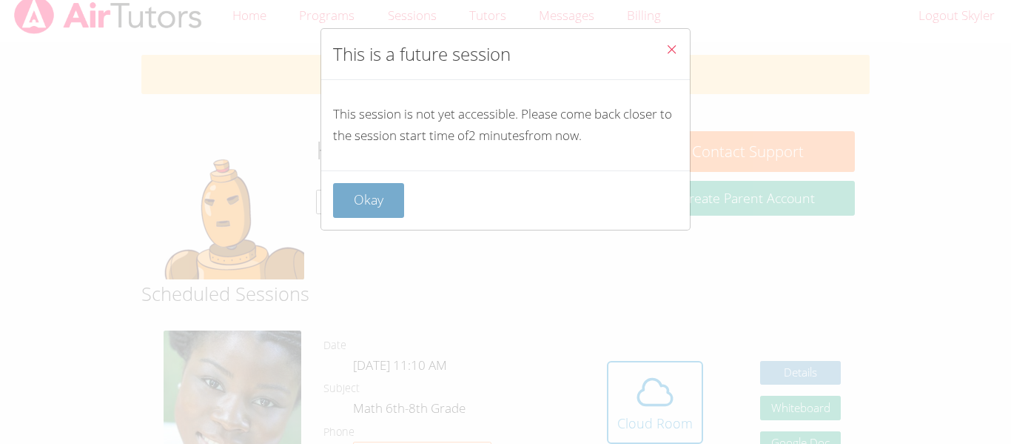
click at [383, 215] on button "Okay" at bounding box center [368, 200] width 71 height 35
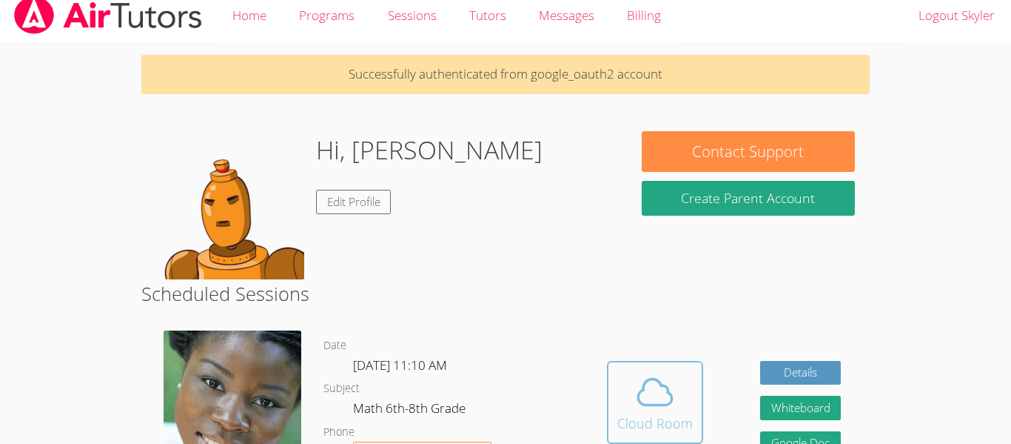
click at [632, 368] on button "Cloud Room" at bounding box center [655, 402] width 96 height 83
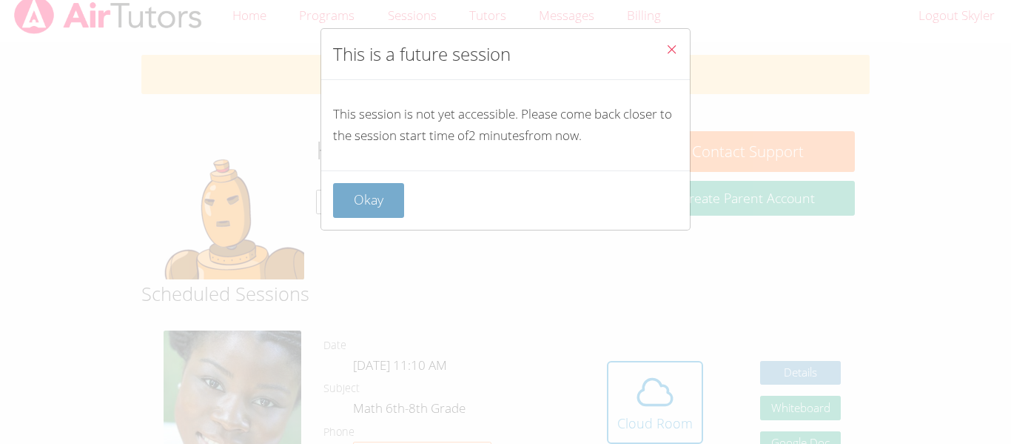
click at [368, 195] on button "Okay" at bounding box center [368, 200] width 71 height 35
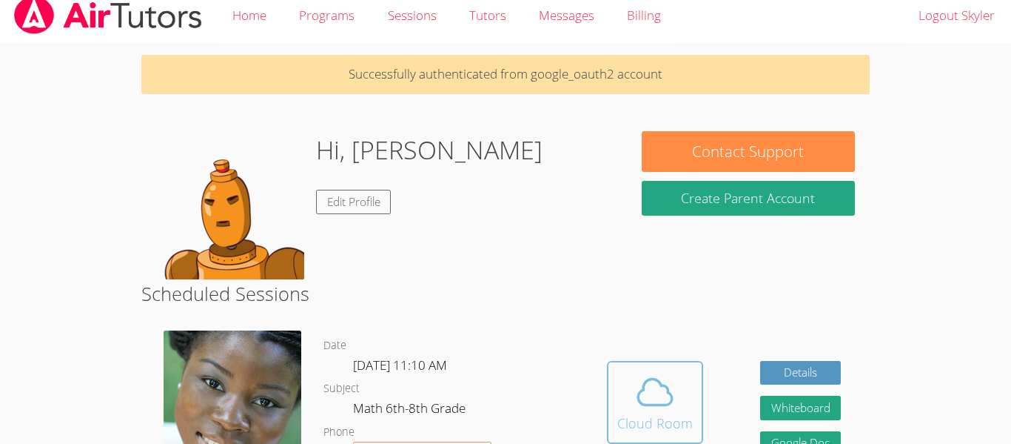
click at [613, 381] on button "Cloud Room" at bounding box center [655, 402] width 96 height 83
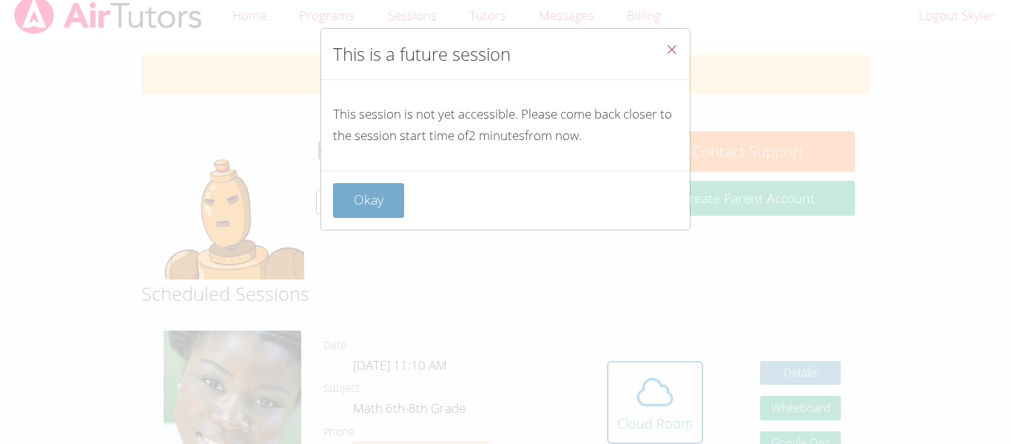
click at [352, 189] on button "Okay" at bounding box center [368, 200] width 71 height 35
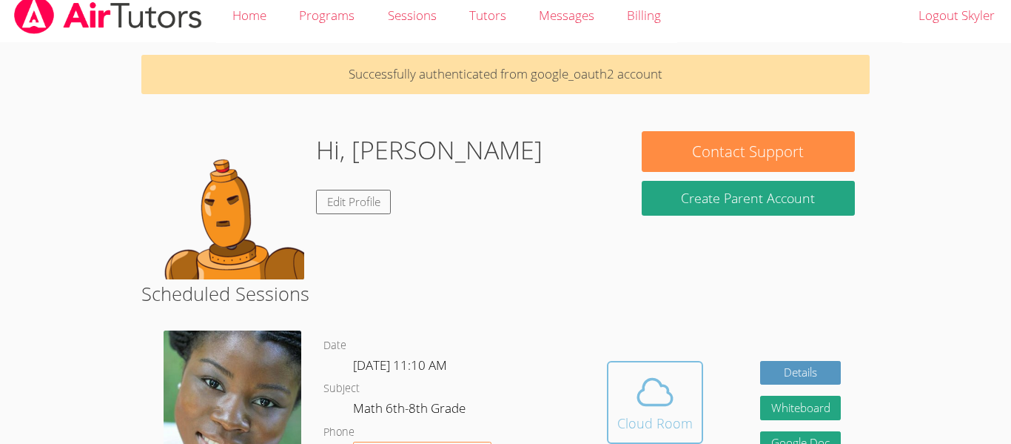
click at [613, 403] on button "Cloud Room" at bounding box center [655, 402] width 96 height 83
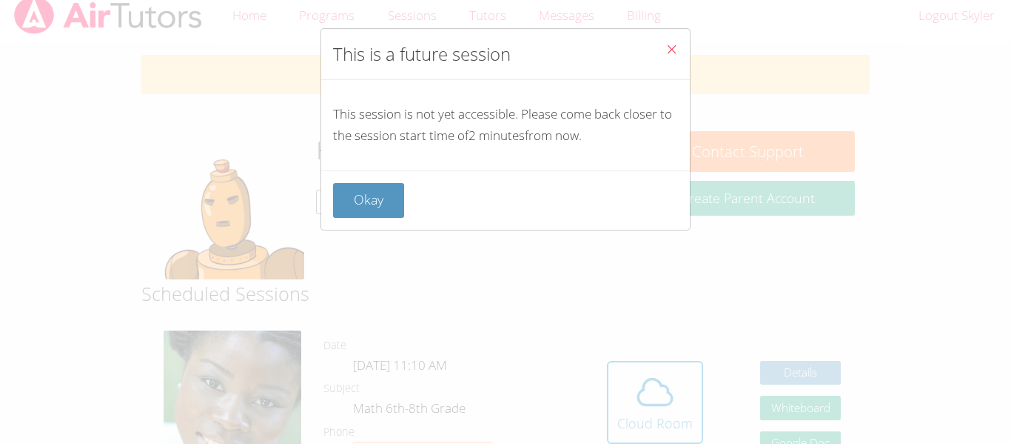
click at [330, 181] on div "Okay" at bounding box center [505, 199] width 369 height 59
click at [353, 194] on button "Okay" at bounding box center [368, 200] width 71 height 35
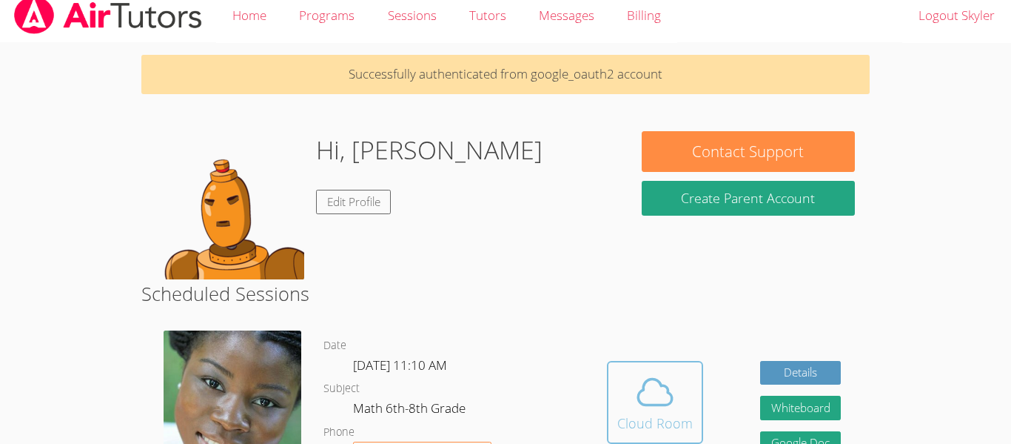
click at [651, 404] on icon at bounding box center [655, 391] width 34 height 26
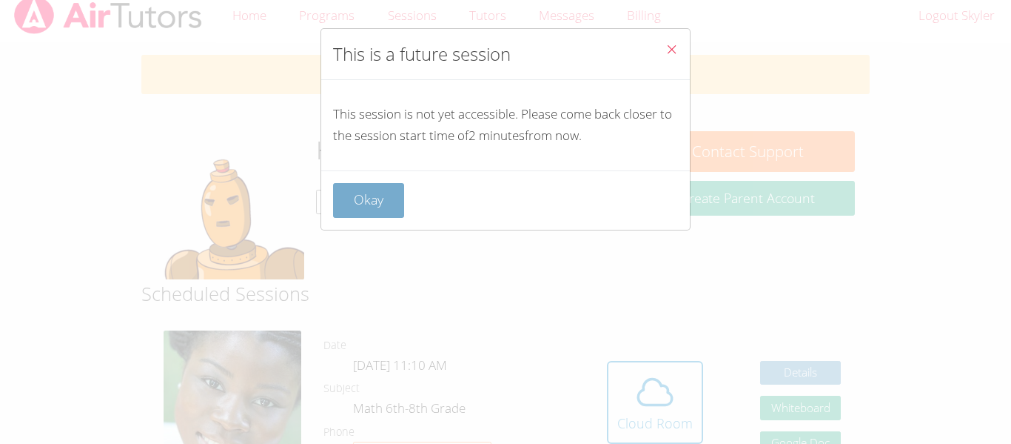
click at [365, 203] on button "Okay" at bounding box center [368, 200] width 71 height 35
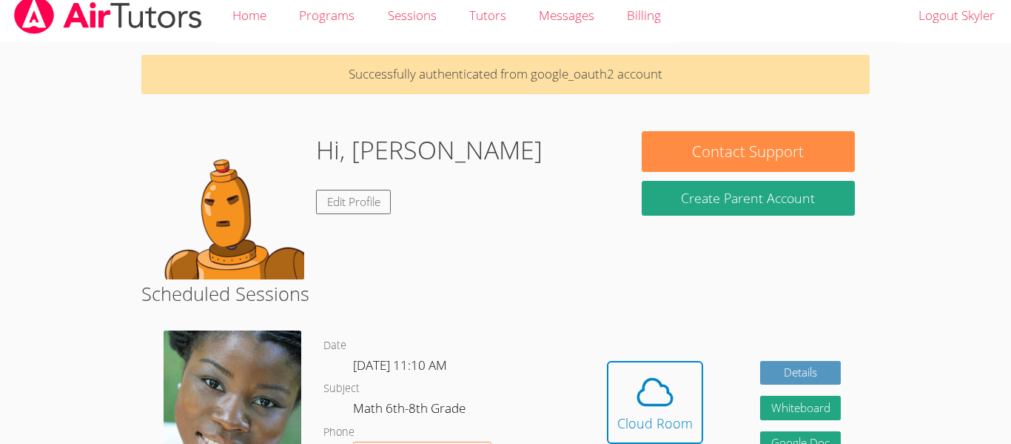
click at [606, 375] on div "Hidden Cloud Room Details Whiteboard Hidden Google Doc" at bounding box center [723, 413] width 291 height 188
click at [641, 387] on icon at bounding box center [655, 391] width 41 height 41
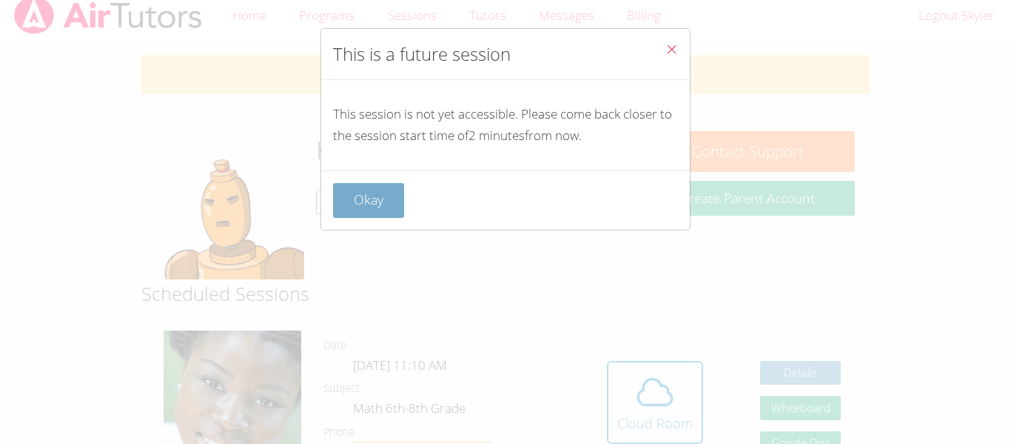
click at [353, 195] on button "Okay" at bounding box center [368, 200] width 71 height 35
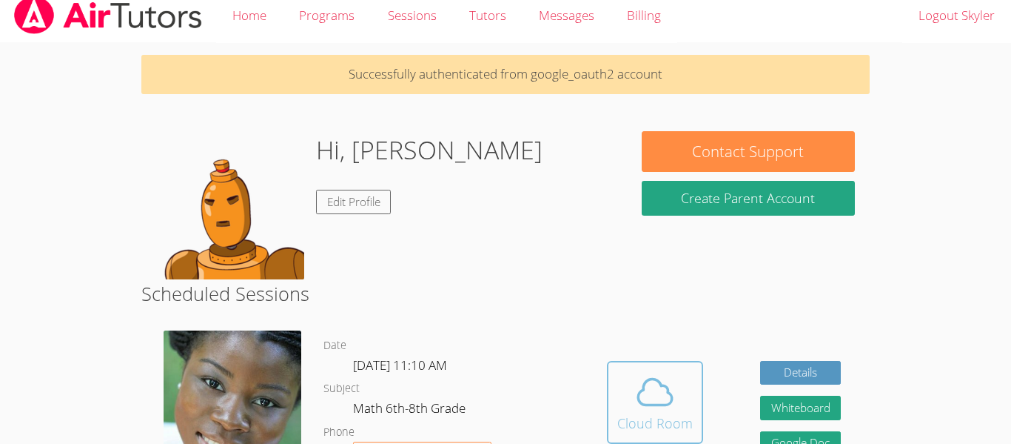
click at [626, 404] on span at bounding box center [656, 391] width 76 height 41
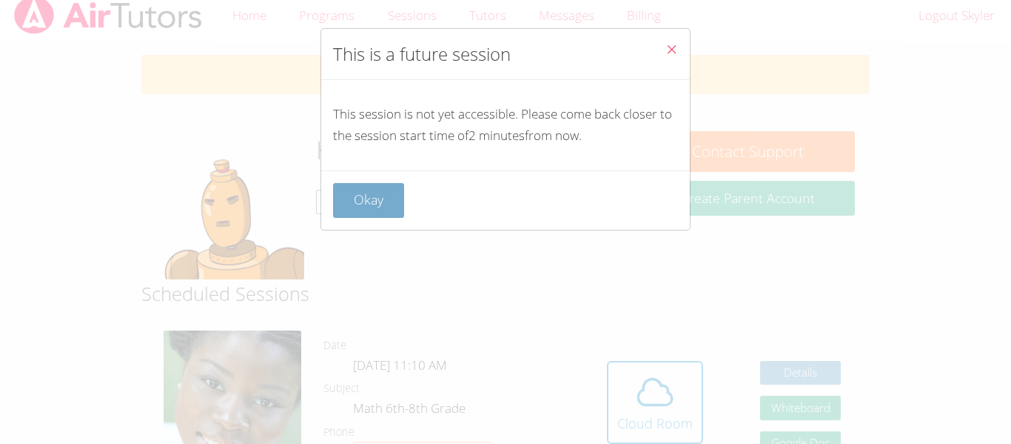
click at [352, 191] on button "Okay" at bounding box center [368, 200] width 71 height 35
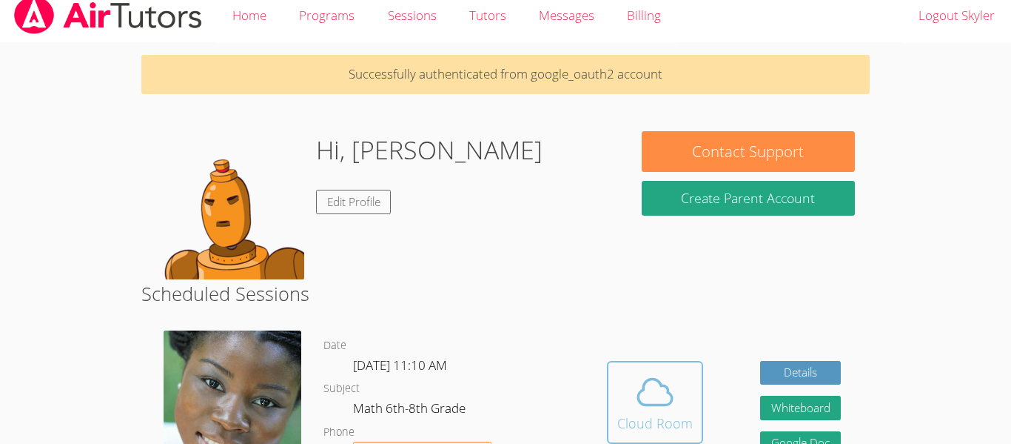
click at [612, 380] on button "Cloud Room" at bounding box center [655, 402] width 96 height 83
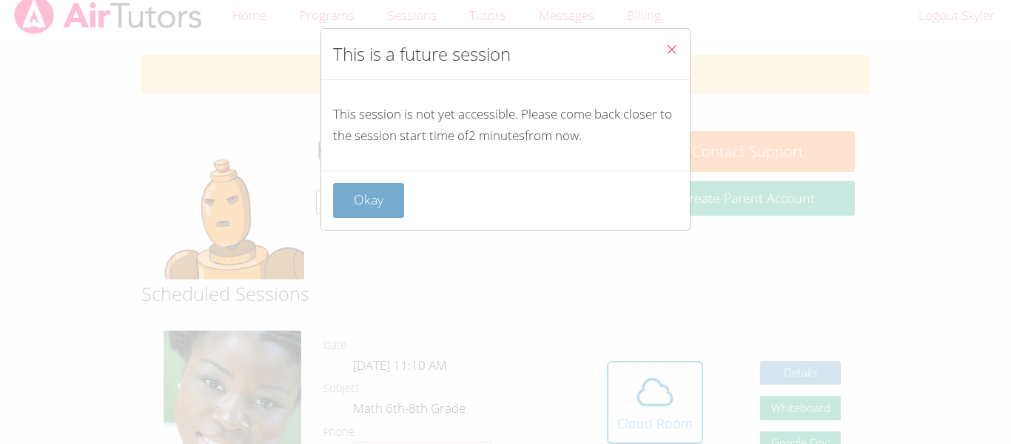
click at [387, 203] on button "Okay" at bounding box center [368, 200] width 71 height 35
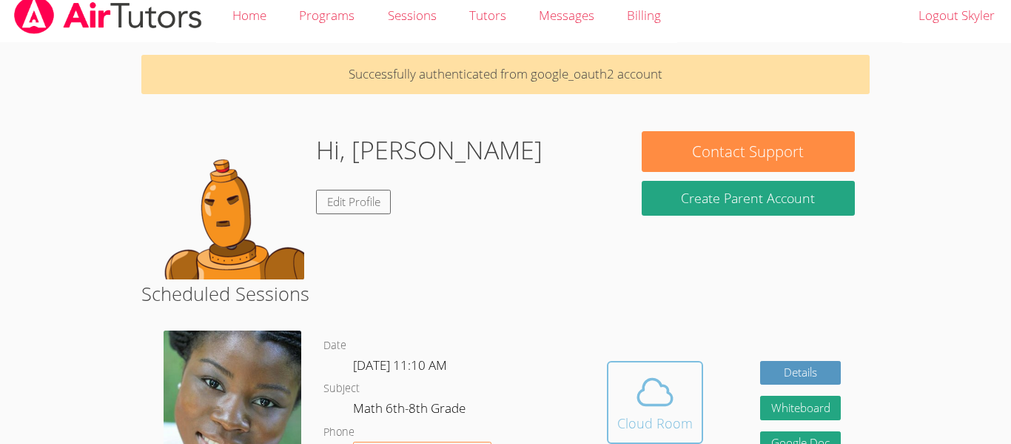
click at [639, 381] on icon at bounding box center [655, 391] width 41 height 41
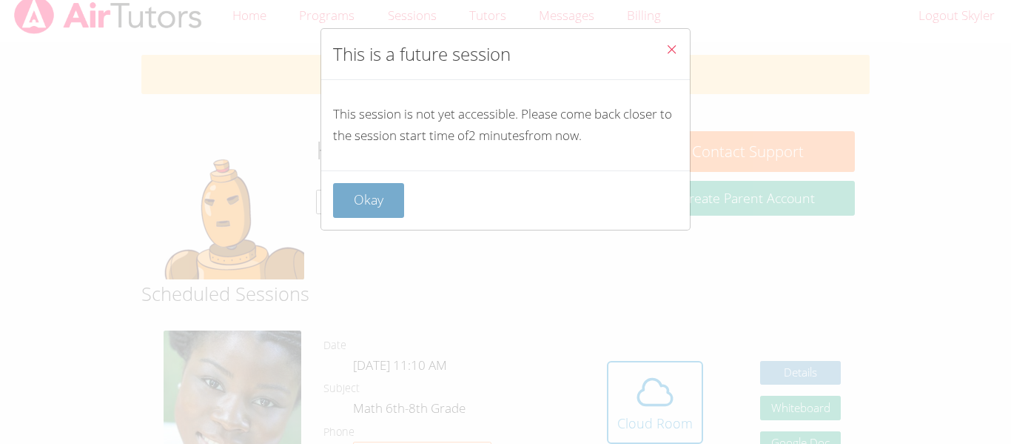
click at [382, 193] on button "Okay" at bounding box center [368, 200] width 71 height 35
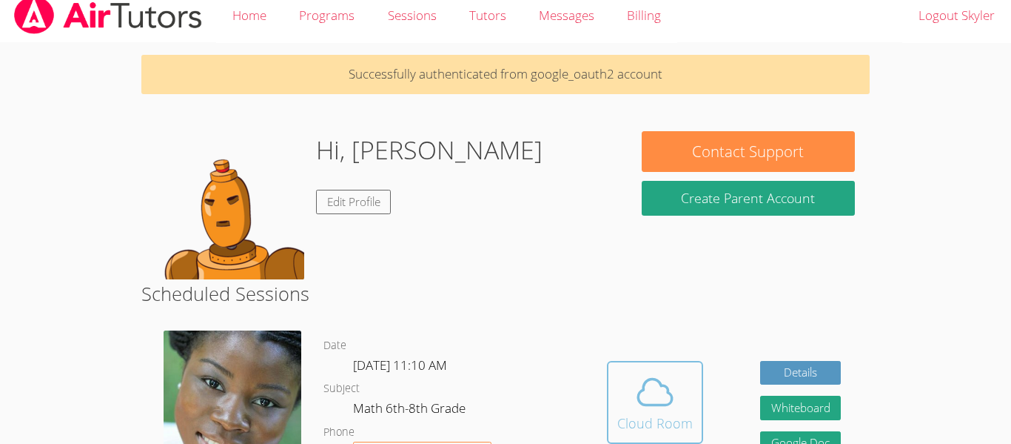
click at [647, 387] on icon at bounding box center [655, 391] width 41 height 41
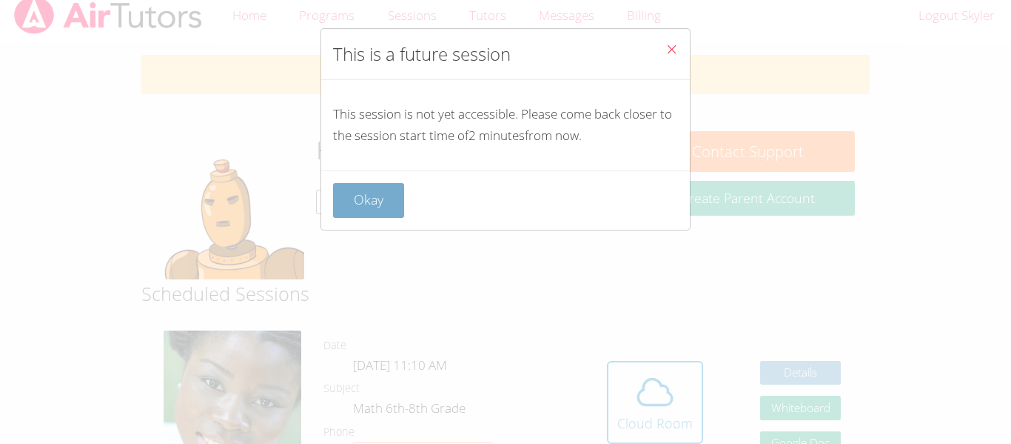
click at [365, 195] on button "Okay" at bounding box center [368, 200] width 71 height 35
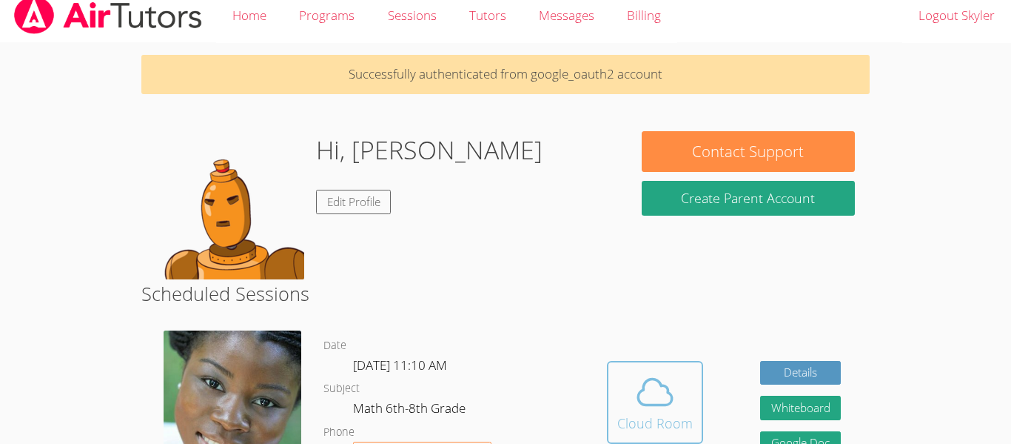
click at [627, 395] on span at bounding box center [656, 391] width 76 height 41
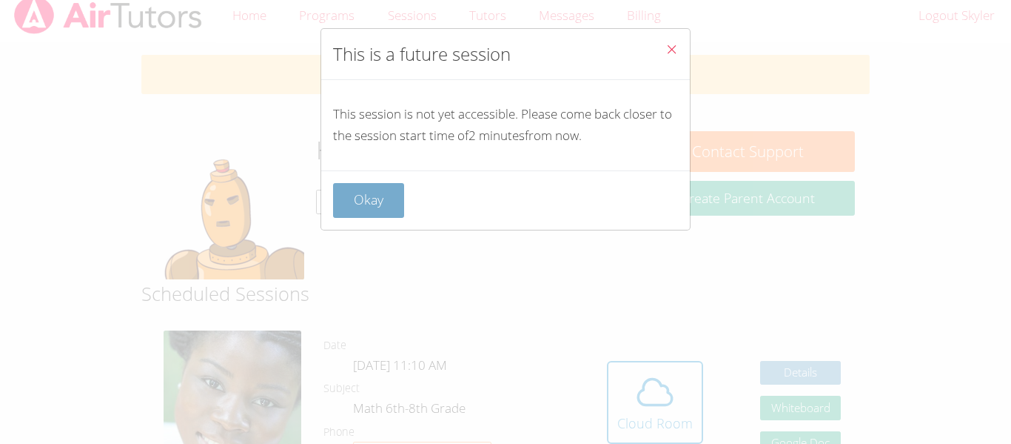
click at [363, 198] on button "Okay" at bounding box center [368, 200] width 71 height 35
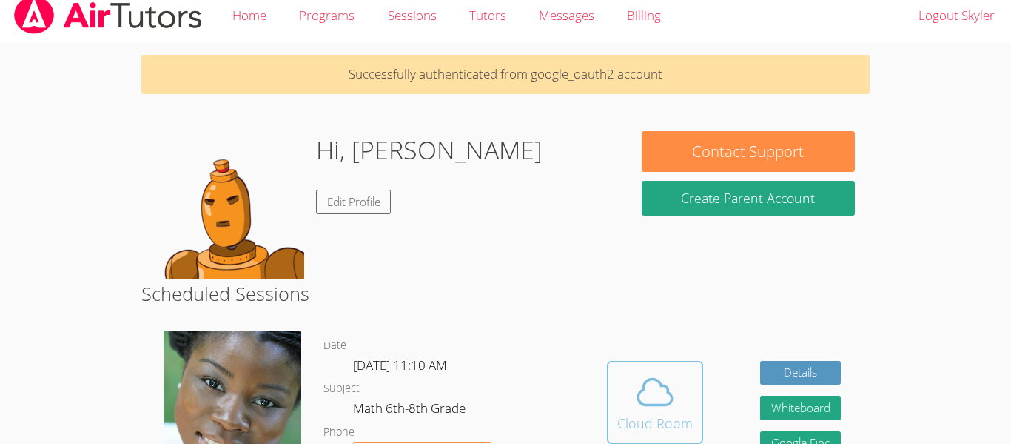
click at [646, 429] on div "Cloud Room" at bounding box center [656, 422] width 76 height 21
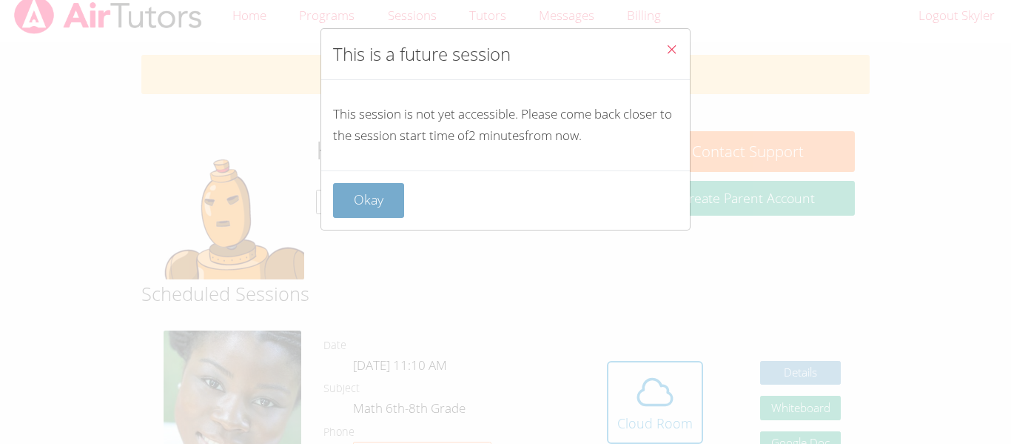
click at [374, 207] on button "Okay" at bounding box center [368, 200] width 71 height 35
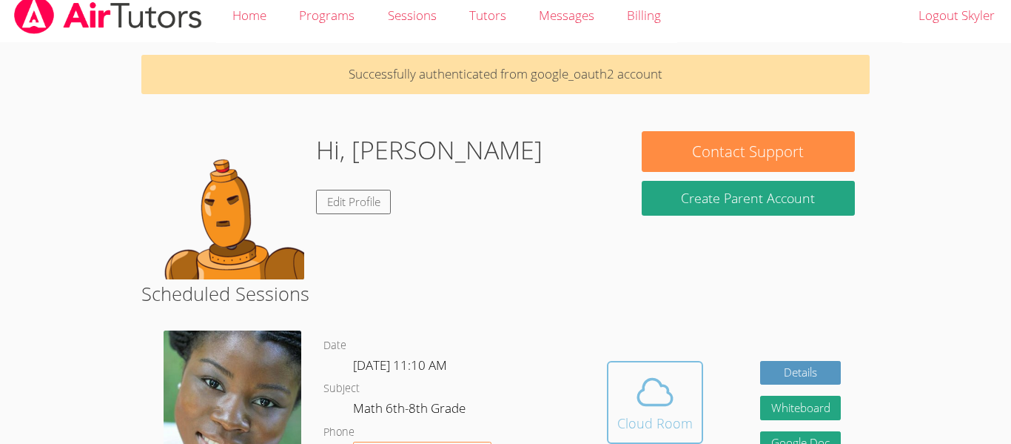
click at [640, 403] on icon at bounding box center [655, 391] width 34 height 26
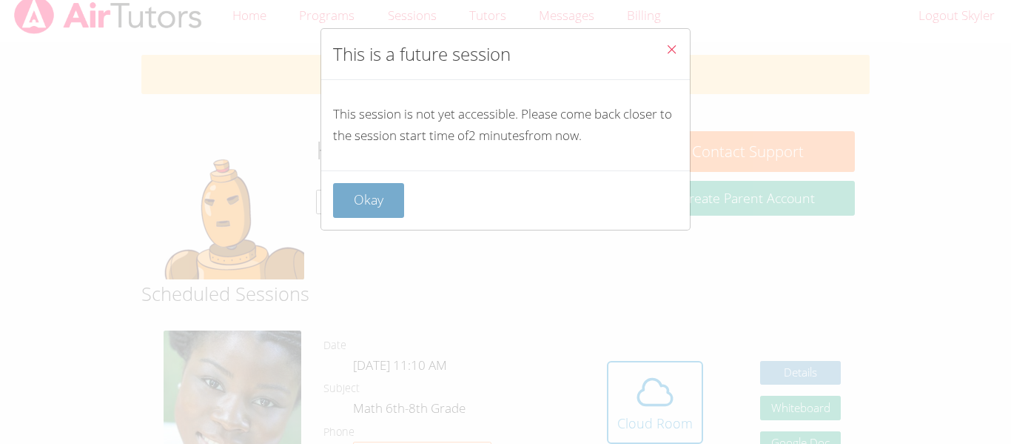
click at [370, 206] on button "Okay" at bounding box center [368, 200] width 71 height 35
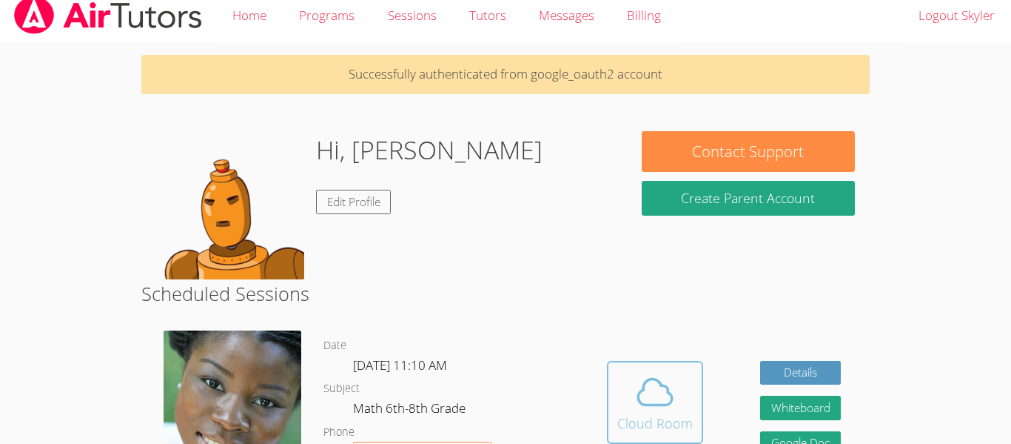
click at [663, 409] on icon at bounding box center [655, 391] width 41 height 41
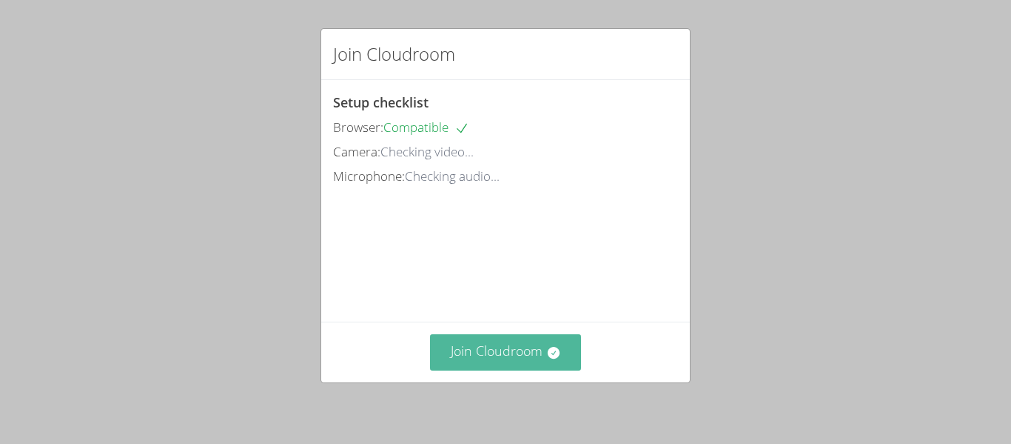
click at [492, 358] on button "Join Cloudroom" at bounding box center [506, 352] width 152 height 36
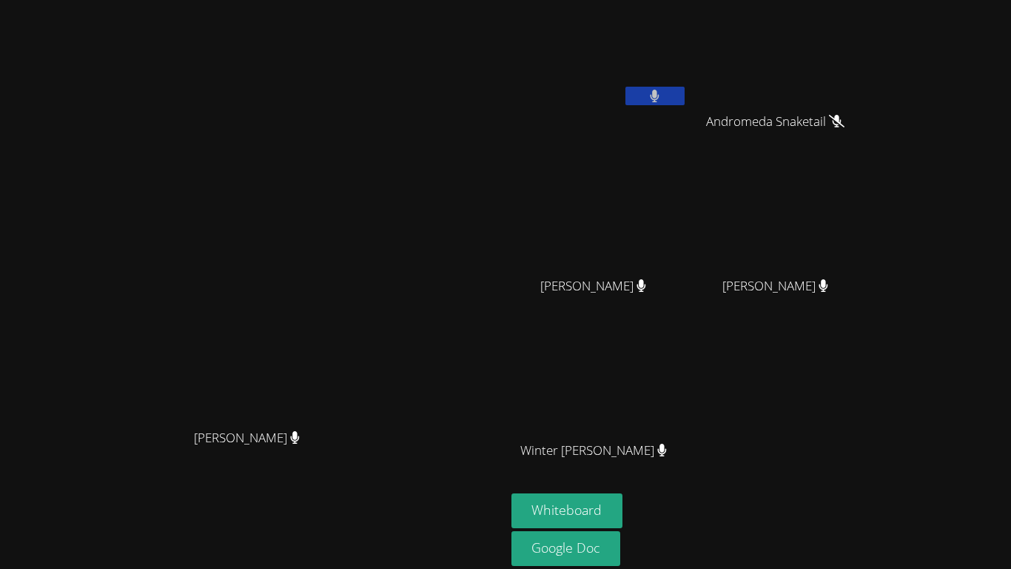
click at [688, 233] on video at bounding box center [600, 219] width 176 height 99
click at [364, 144] on video at bounding box center [252, 283] width 222 height 278
click at [660, 90] on icon at bounding box center [655, 96] width 10 height 13
click at [845, 120] on icon at bounding box center [837, 121] width 16 height 13
click at [685, 107] on div at bounding box center [655, 98] width 59 height 22
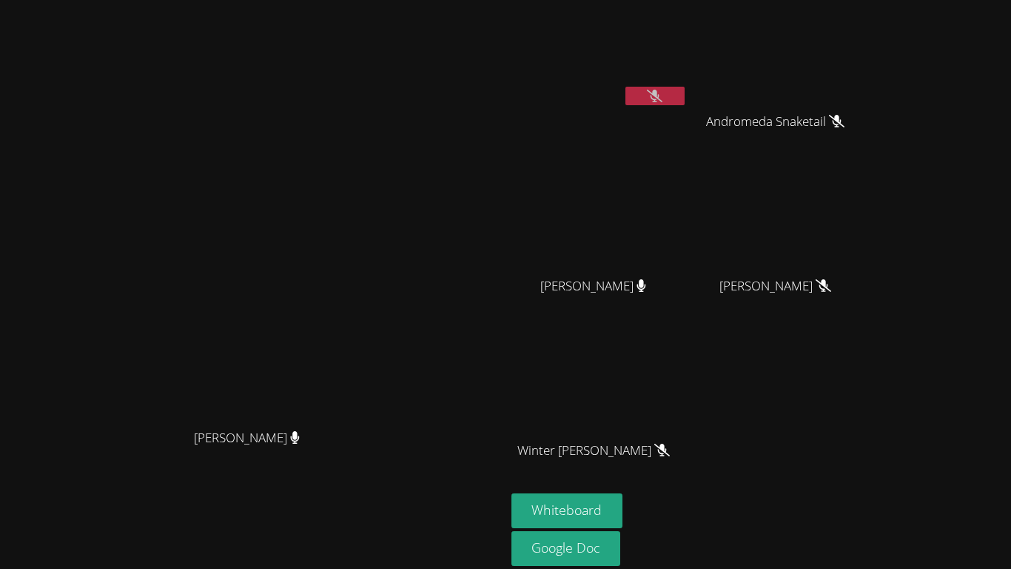
click at [685, 107] on div at bounding box center [655, 98] width 59 height 22
click at [685, 87] on button at bounding box center [655, 96] width 59 height 19
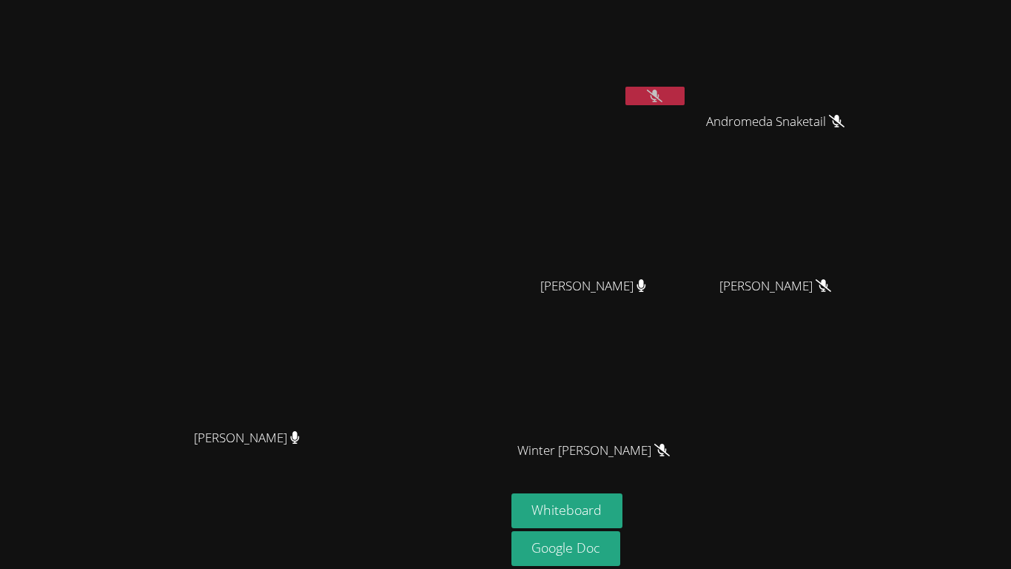
click at [685, 87] on button at bounding box center [655, 96] width 59 height 19
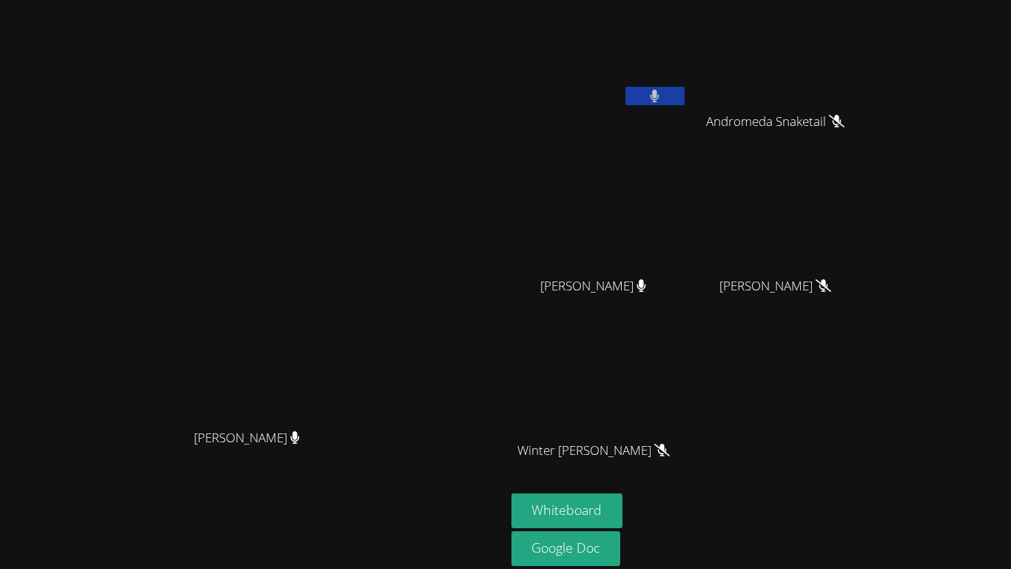
click at [685, 87] on button at bounding box center [655, 96] width 59 height 19
click at [663, 99] on icon at bounding box center [655, 96] width 16 height 13
click at [660, 99] on icon at bounding box center [655, 96] width 9 height 13
click at [663, 99] on icon at bounding box center [655, 96] width 16 height 13
click at [660, 99] on icon at bounding box center [655, 96] width 9 height 13
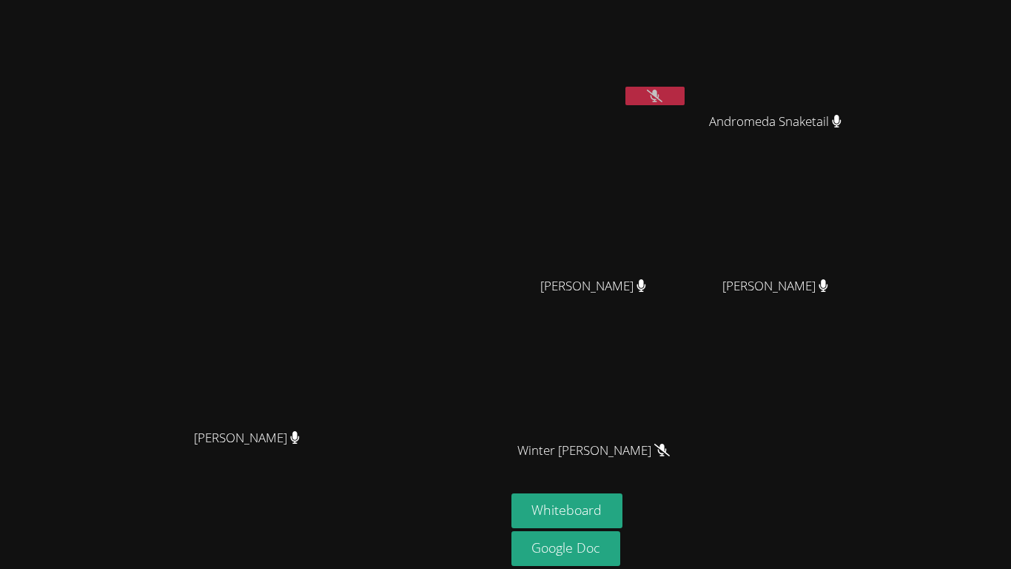
click at [663, 99] on icon at bounding box center [655, 96] width 16 height 13
click at [660, 99] on icon at bounding box center [655, 96] width 9 height 13
click at [663, 99] on icon at bounding box center [655, 96] width 16 height 13
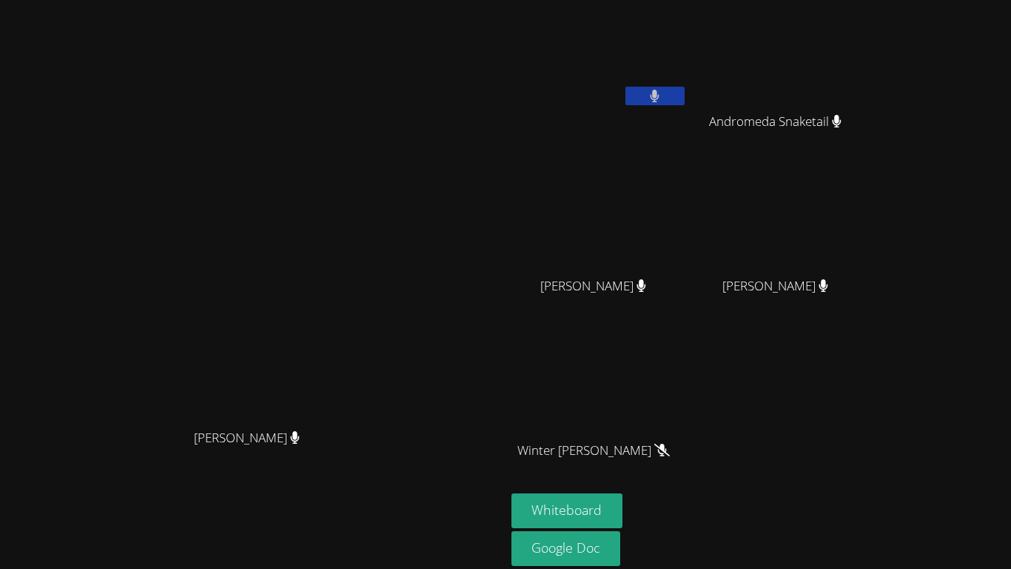
click at [660, 99] on icon at bounding box center [655, 96] width 9 height 13
click at [663, 99] on icon at bounding box center [655, 96] width 16 height 13
click at [660, 99] on icon at bounding box center [655, 96] width 9 height 13
click at [663, 99] on icon at bounding box center [655, 96] width 16 height 13
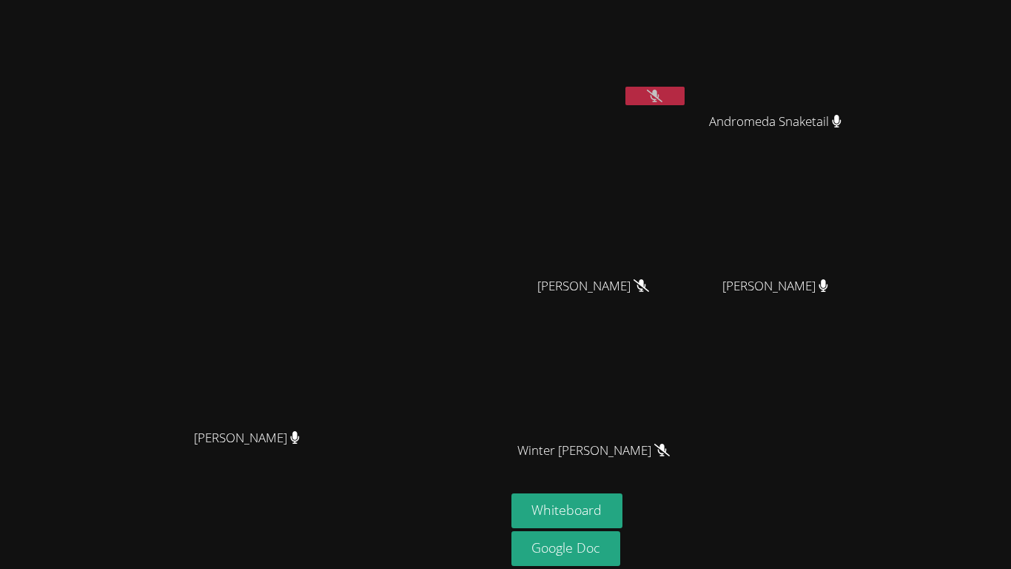
click at [663, 99] on icon at bounding box center [655, 96] width 16 height 13
click at [660, 99] on icon at bounding box center [655, 96] width 9 height 13
click at [685, 106] on div at bounding box center [655, 98] width 59 height 22
click at [685, 102] on button at bounding box center [655, 96] width 59 height 19
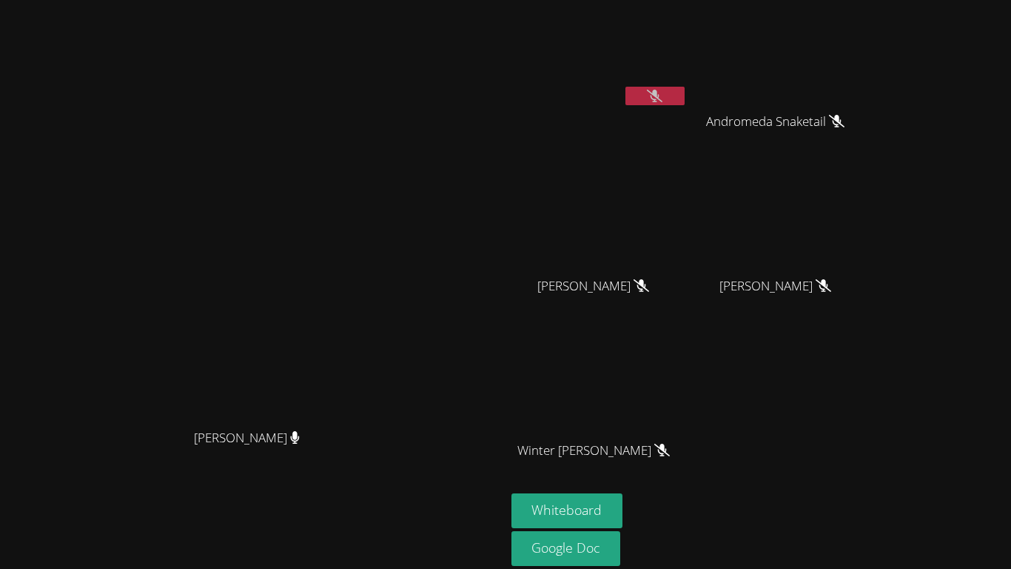
click at [663, 95] on icon at bounding box center [655, 96] width 16 height 13
click at [685, 99] on button at bounding box center [655, 96] width 59 height 19
click at [364, 287] on video at bounding box center [252, 283] width 222 height 278
click at [685, 104] on button at bounding box center [655, 96] width 59 height 19
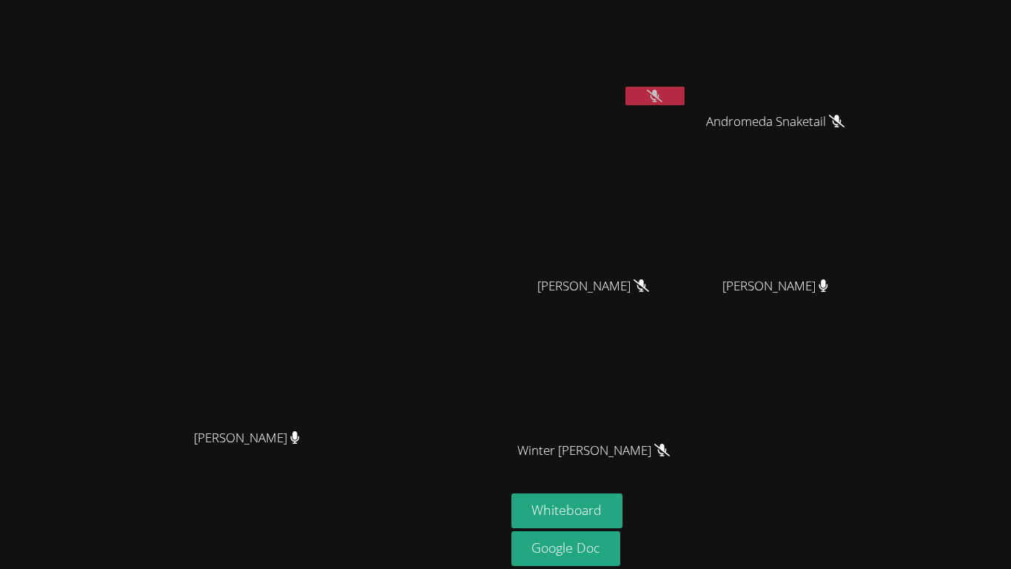
click at [685, 104] on button at bounding box center [655, 96] width 59 height 19
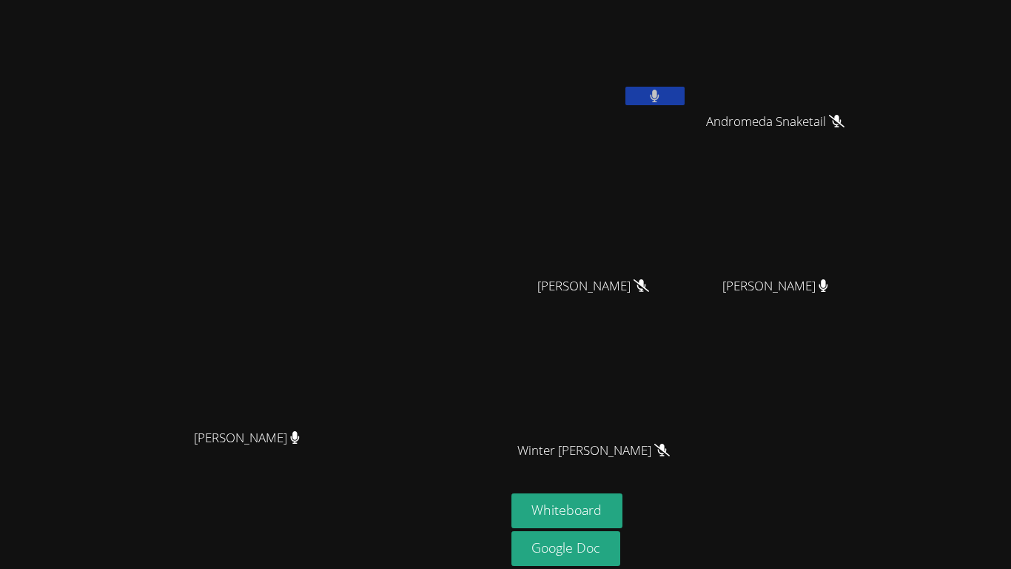
click at [685, 104] on button at bounding box center [655, 96] width 59 height 19
click at [660, 101] on icon at bounding box center [655, 96] width 10 height 13
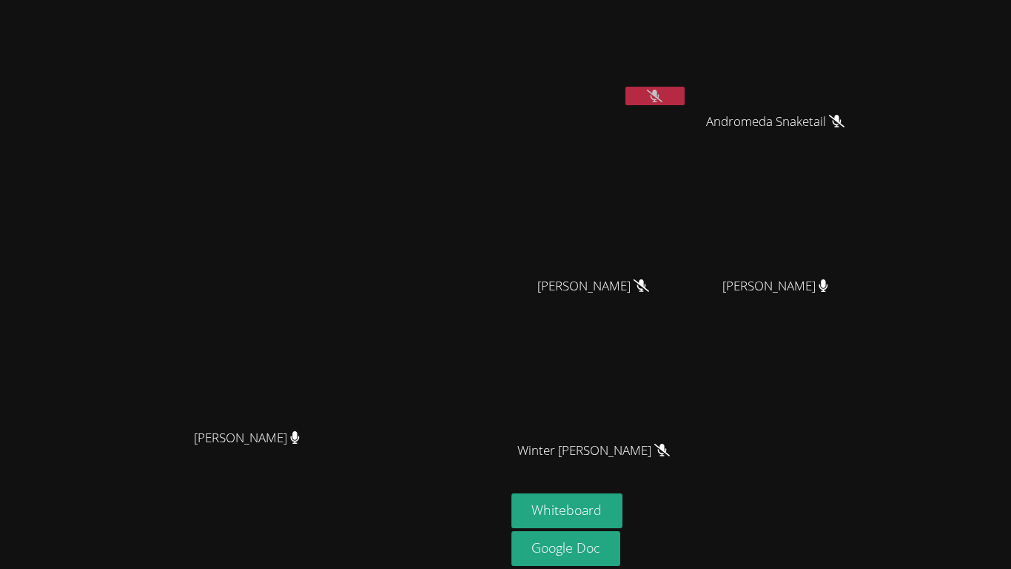
click at [685, 97] on button at bounding box center [655, 96] width 59 height 19
click at [685, 87] on button at bounding box center [655, 96] width 59 height 19
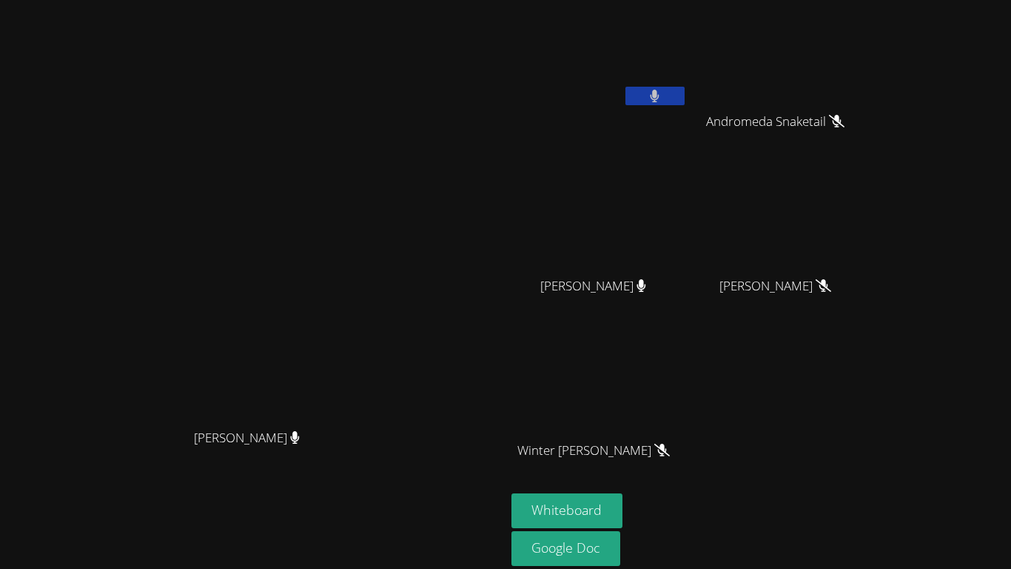
click at [685, 87] on button at bounding box center [655, 96] width 59 height 19
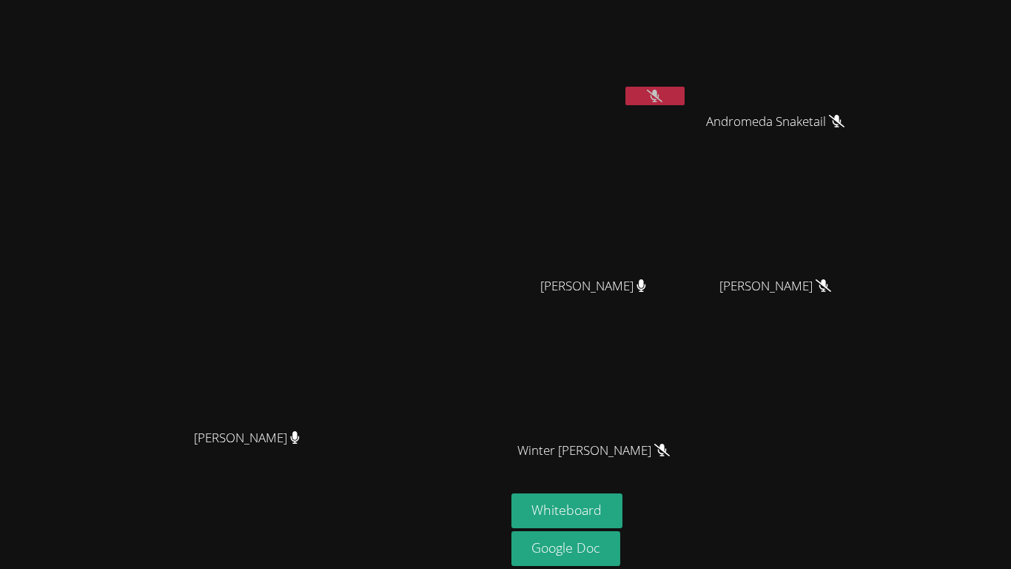
click at [685, 87] on button at bounding box center [655, 96] width 59 height 19
click at [660, 99] on icon at bounding box center [655, 96] width 10 height 13
drag, startPoint x: 759, startPoint y: 39, endPoint x: 738, endPoint y: 47, distance: 23.0
click at [688, 47] on video at bounding box center [600, 55] width 176 height 99
click at [688, 44] on video at bounding box center [600, 55] width 176 height 99
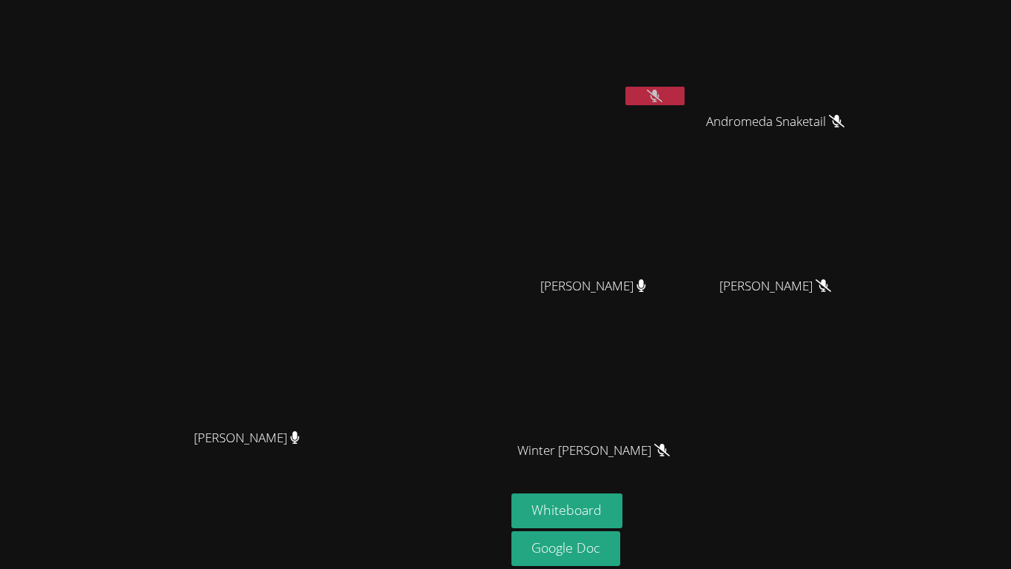
click at [688, 50] on video at bounding box center [600, 55] width 176 height 99
drag, startPoint x: 740, startPoint y: 39, endPoint x: 244, endPoint y: 337, distance: 578.9
click at [244, 337] on div "Mykia Richards Mykia Richards Skyler Dieck Andromeda Snaketail Andromeda Snaket…" at bounding box center [505, 284] width 1011 height 569
drag, startPoint x: 250, startPoint y: 267, endPoint x: 250, endPoint y: 276, distance: 9.6
click at [250, 276] on video at bounding box center [252, 283] width 222 height 278
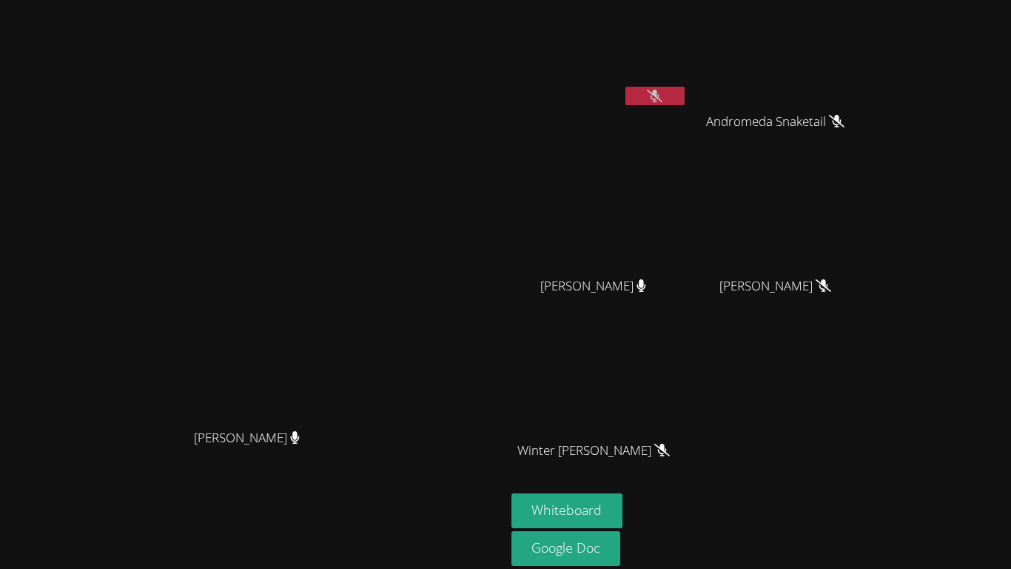
drag, startPoint x: 292, startPoint y: 320, endPoint x: 275, endPoint y: 372, distance: 55.3
click at [275, 372] on video at bounding box center [252, 283] width 222 height 278
click at [281, 372] on video at bounding box center [252, 283] width 222 height 278
click at [349, 295] on video at bounding box center [252, 283] width 222 height 278
drag, startPoint x: 349, startPoint y: 295, endPoint x: 310, endPoint y: 312, distance: 43.2
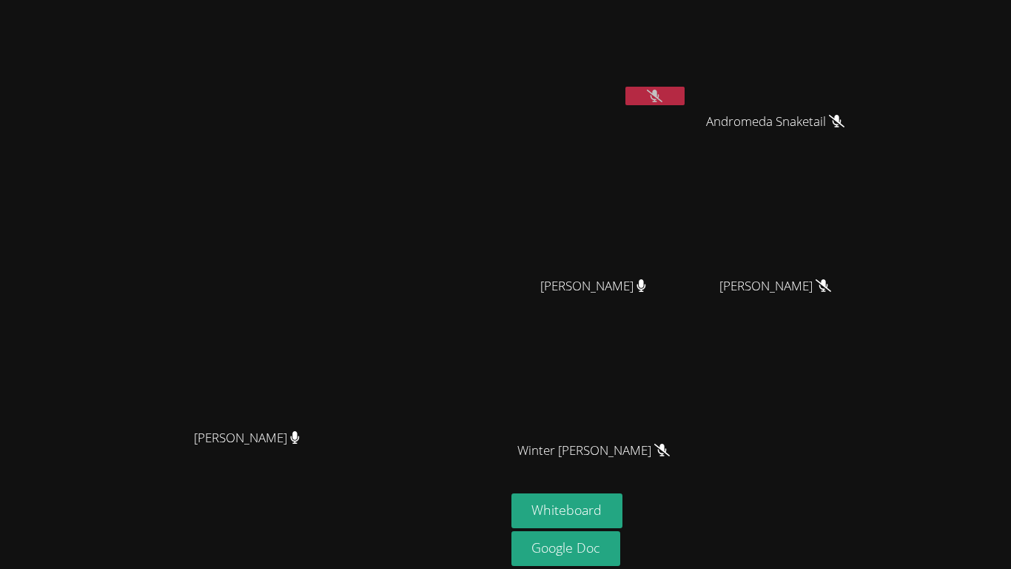
click at [310, 312] on video at bounding box center [252, 283] width 222 height 278
click at [298, 378] on video at bounding box center [252, 283] width 222 height 278
click at [685, 104] on button at bounding box center [655, 96] width 59 height 19
click at [660, 95] on icon at bounding box center [655, 96] width 9 height 13
click at [663, 95] on icon at bounding box center [655, 96] width 16 height 13
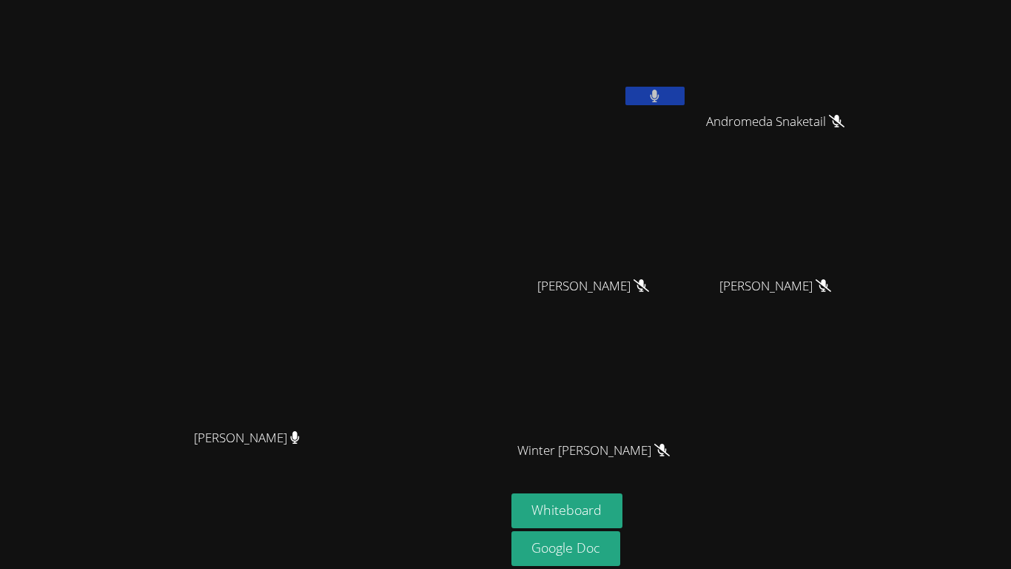
click at [685, 98] on button at bounding box center [655, 96] width 59 height 19
click at [663, 101] on icon at bounding box center [655, 96] width 16 height 13
click at [660, 99] on icon at bounding box center [655, 96] width 10 height 13
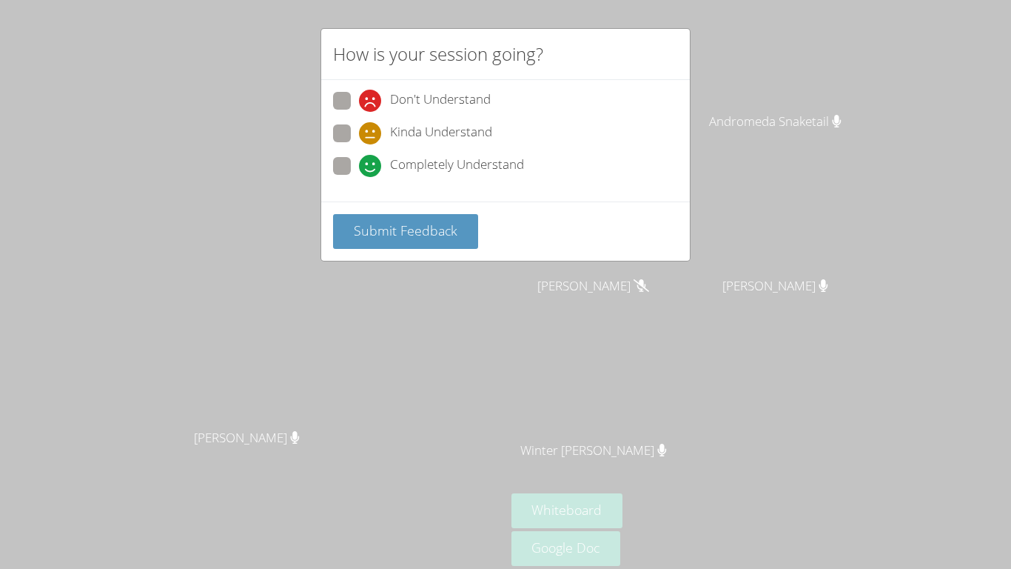
click at [380, 168] on icon at bounding box center [370, 166] width 22 height 22
click at [372, 168] on input "Completely Understand" at bounding box center [365, 163] width 13 height 13
radio input "true"
click at [388, 227] on span "Submit Feedback" at bounding box center [406, 230] width 104 height 18
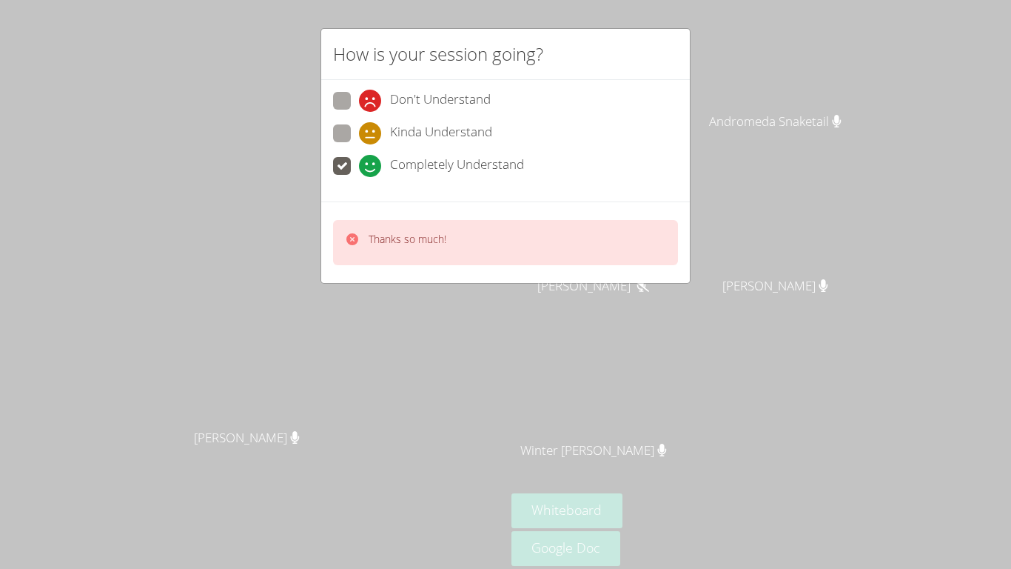
click at [425, 322] on div "How is your session going? Don't Understand Kinda Understand Completely Underst…" at bounding box center [505, 284] width 1011 height 569
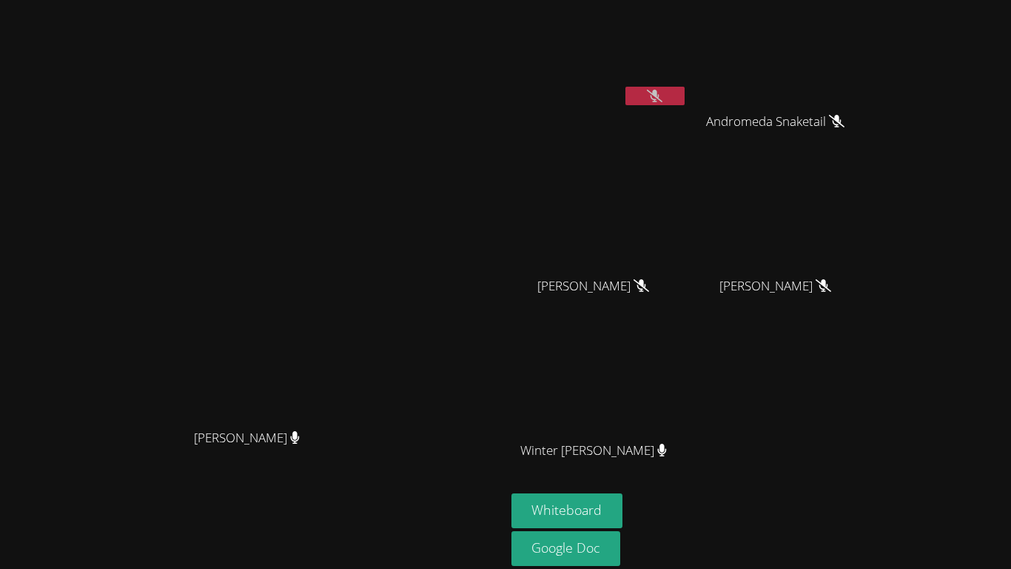
click at [663, 99] on icon at bounding box center [655, 96] width 16 height 13
click at [506, 399] on main "Mykia Richards Mykia Richards" at bounding box center [253, 312] width 506 height 624
